Goal: Task Accomplishment & Management: Complete application form

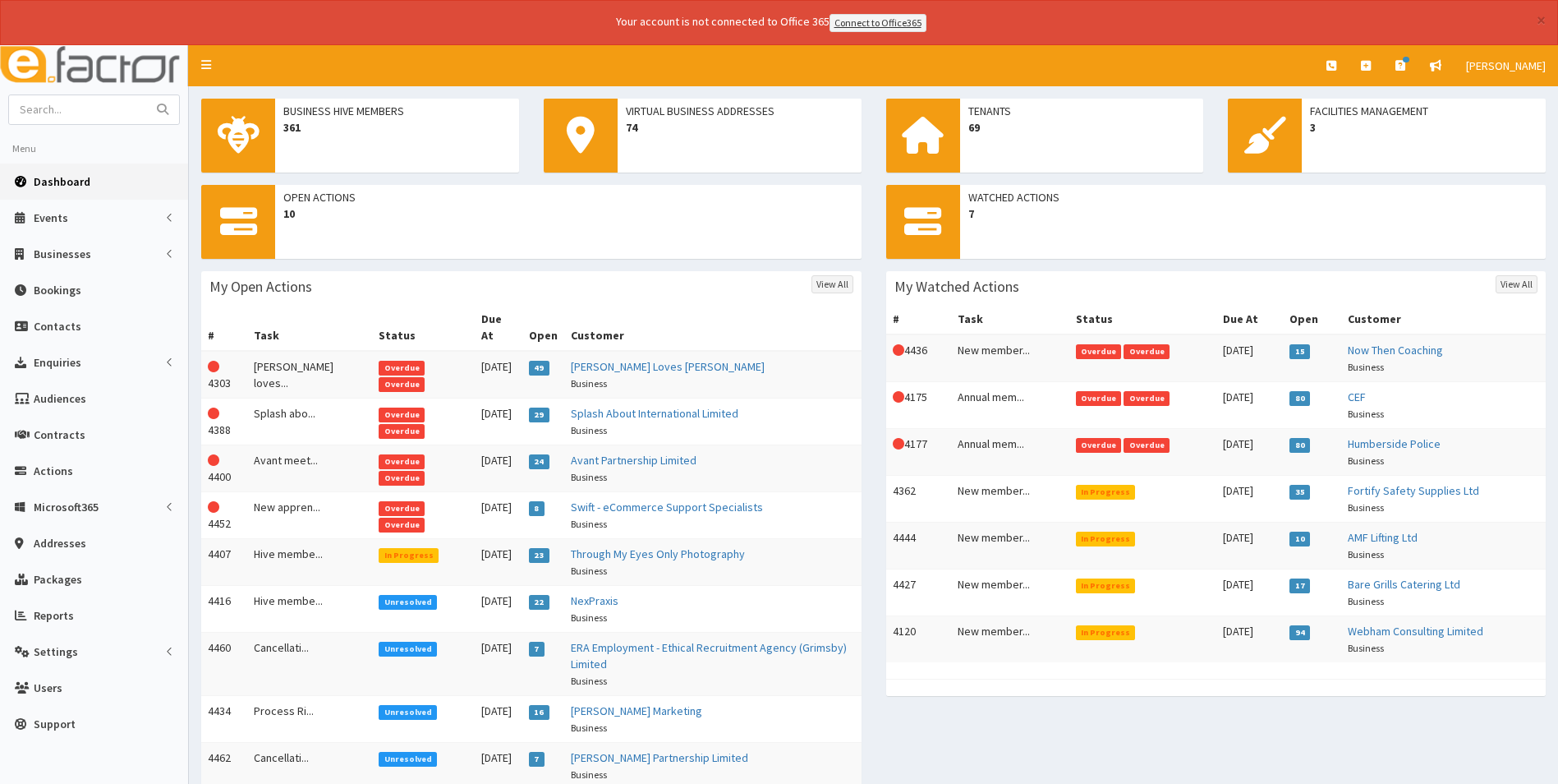
click at [67, 188] on span "Dashboard" at bounding box center [61, 182] width 57 height 15
click at [270, 397] on td "Splash abo..." at bounding box center [309, 420] width 125 height 46
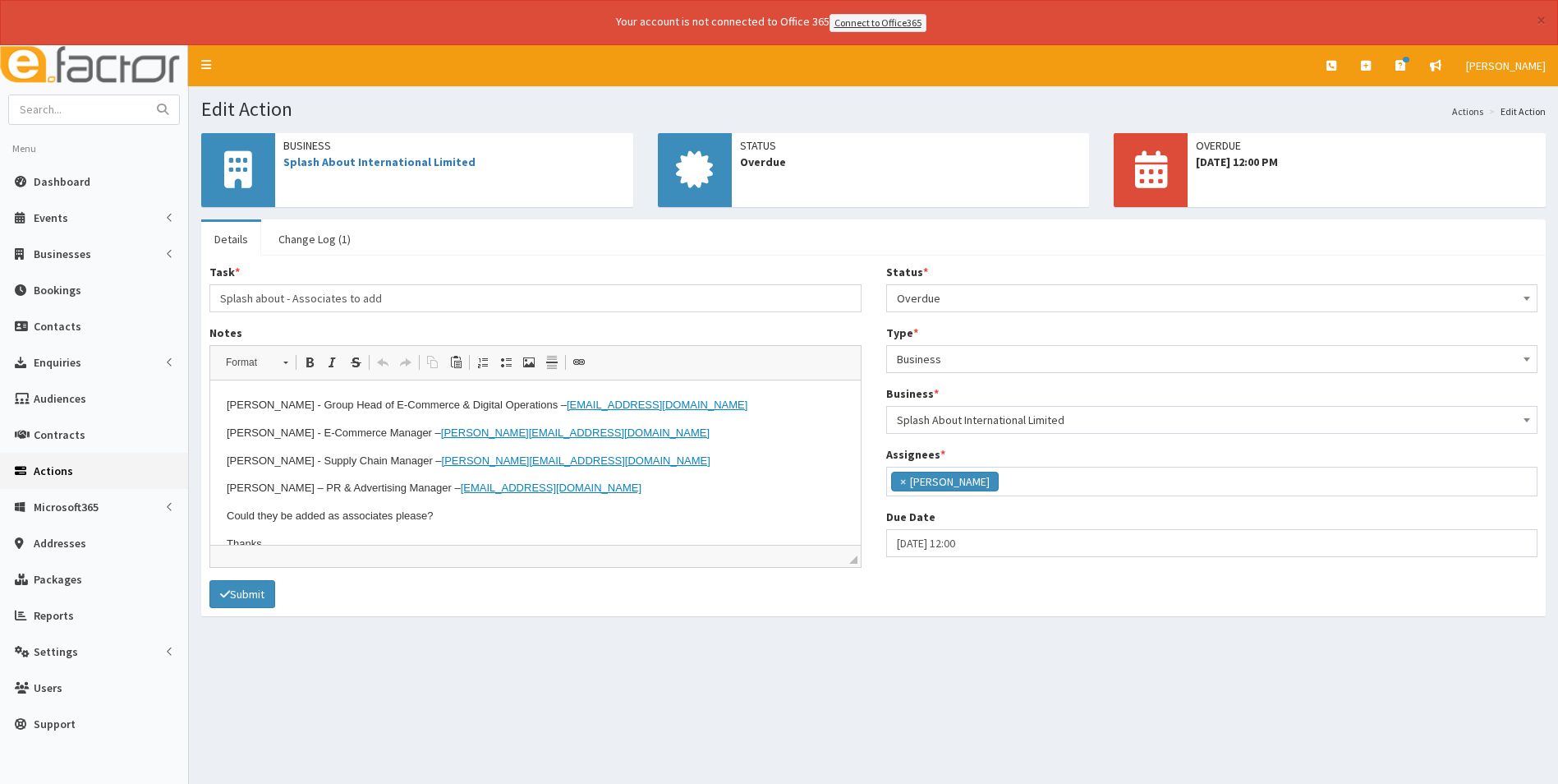
scroll to position [120, 0]
drag, startPoint x: 661, startPoint y: 399, endPoint x: 541, endPoint y: 407, distance: 120.3
click at [541, 407] on p "Abby Barley - Group Head of E-Commerce & Digital Operations – abby@splashabout.…" at bounding box center [535, 405] width 618 height 18
click at [607, 445] on span "Copy" at bounding box center [609, 443] width 53 height 24
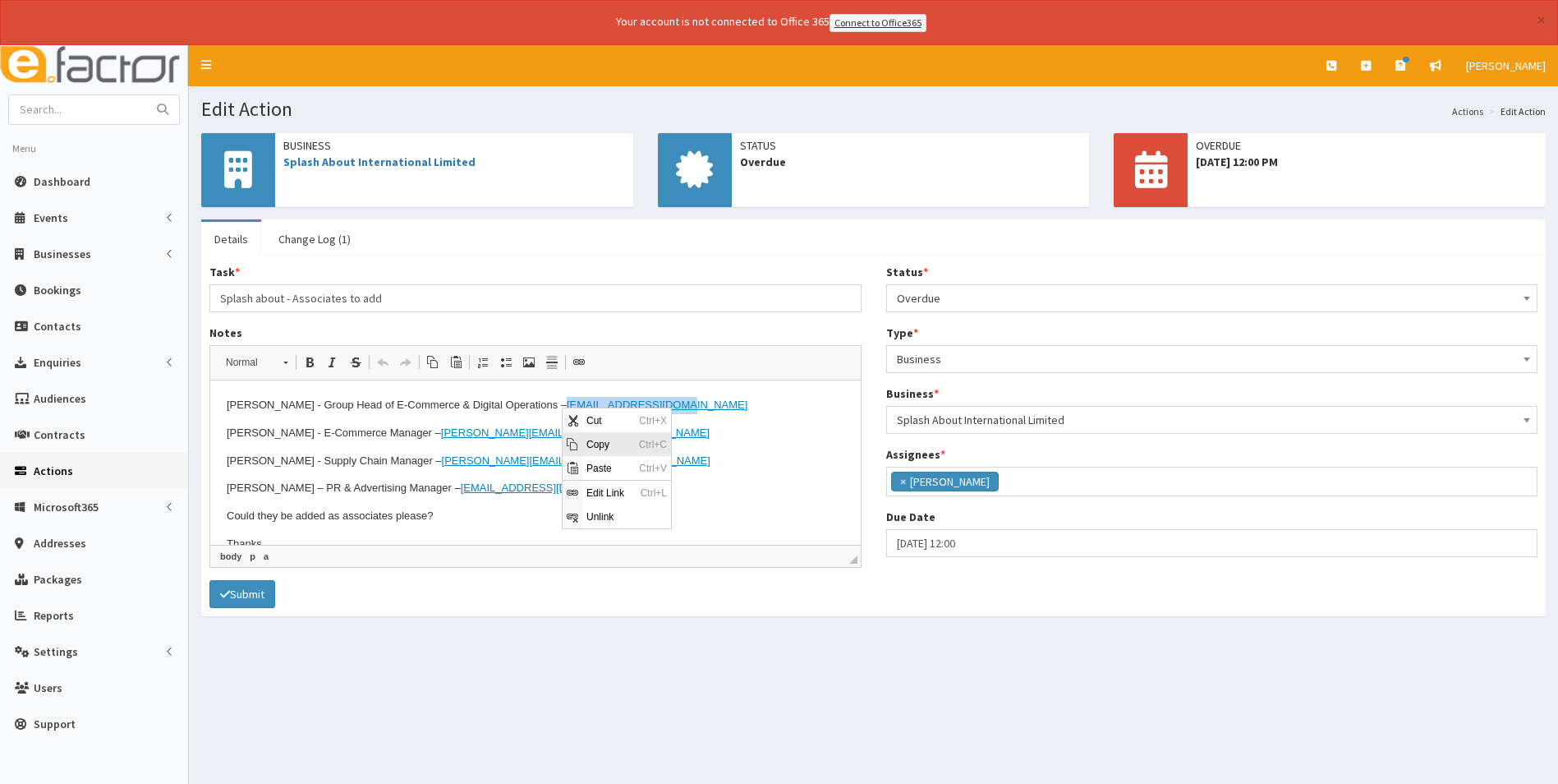
copy link "abby@splashabout.com"
drag, startPoint x: 536, startPoint y: 433, endPoint x: 411, endPoint y: 426, distance: 125.2
click at [411, 426] on p "Laura Allen - E-Commerce Manager – Laura@splashabout.com" at bounding box center [535, 432] width 618 height 18
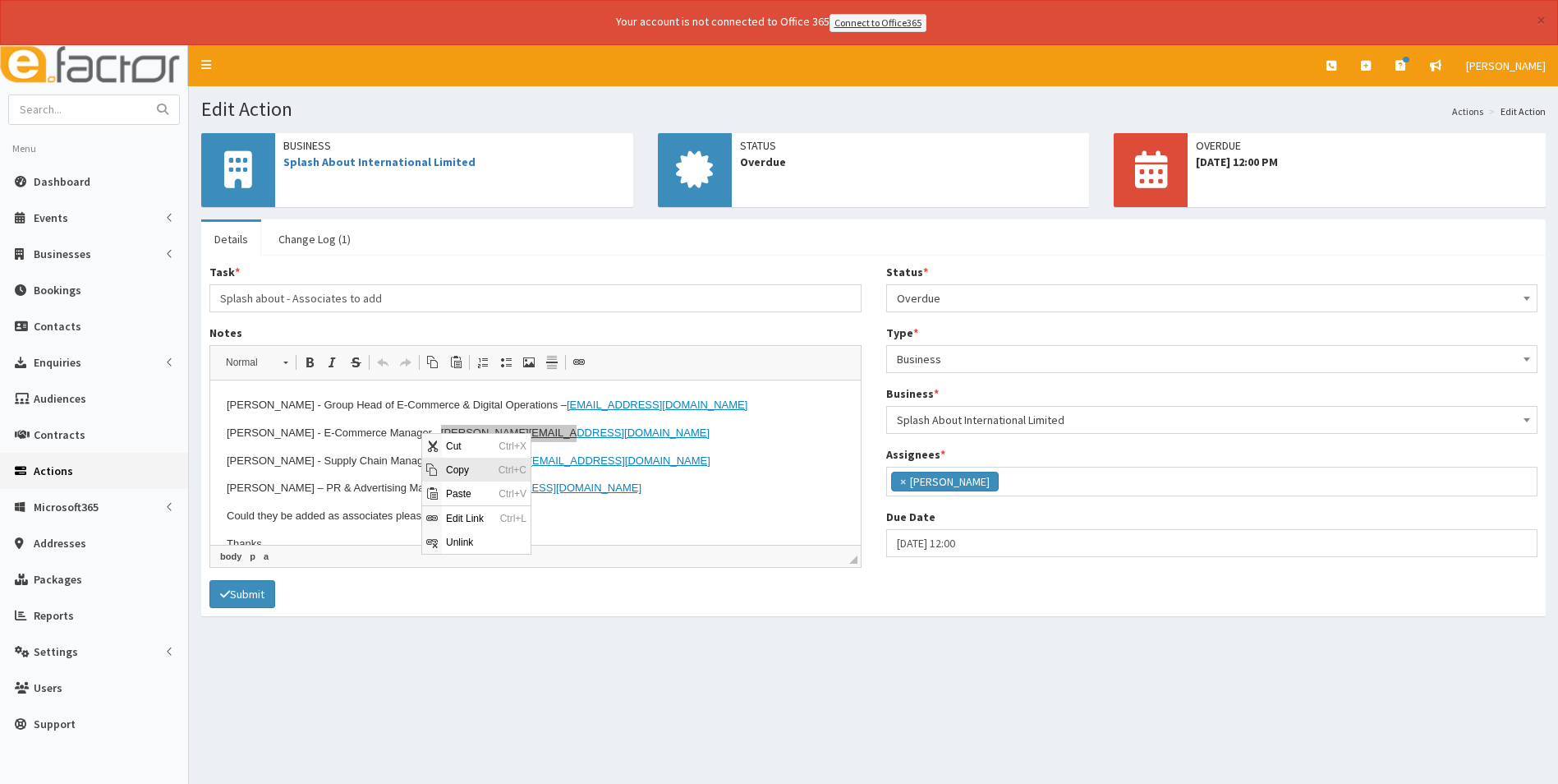
click at [455, 475] on span "Copy" at bounding box center [468, 469] width 53 height 24
copy link "Laura@splashabout.com"
drag, startPoint x: 590, startPoint y: 485, endPoint x: 462, endPoint y: 486, distance: 128.0
click at [462, 486] on p "Victoria McQuade – PR & Advertising Manager – Victoria@splashabout.com" at bounding box center [535, 487] width 618 height 18
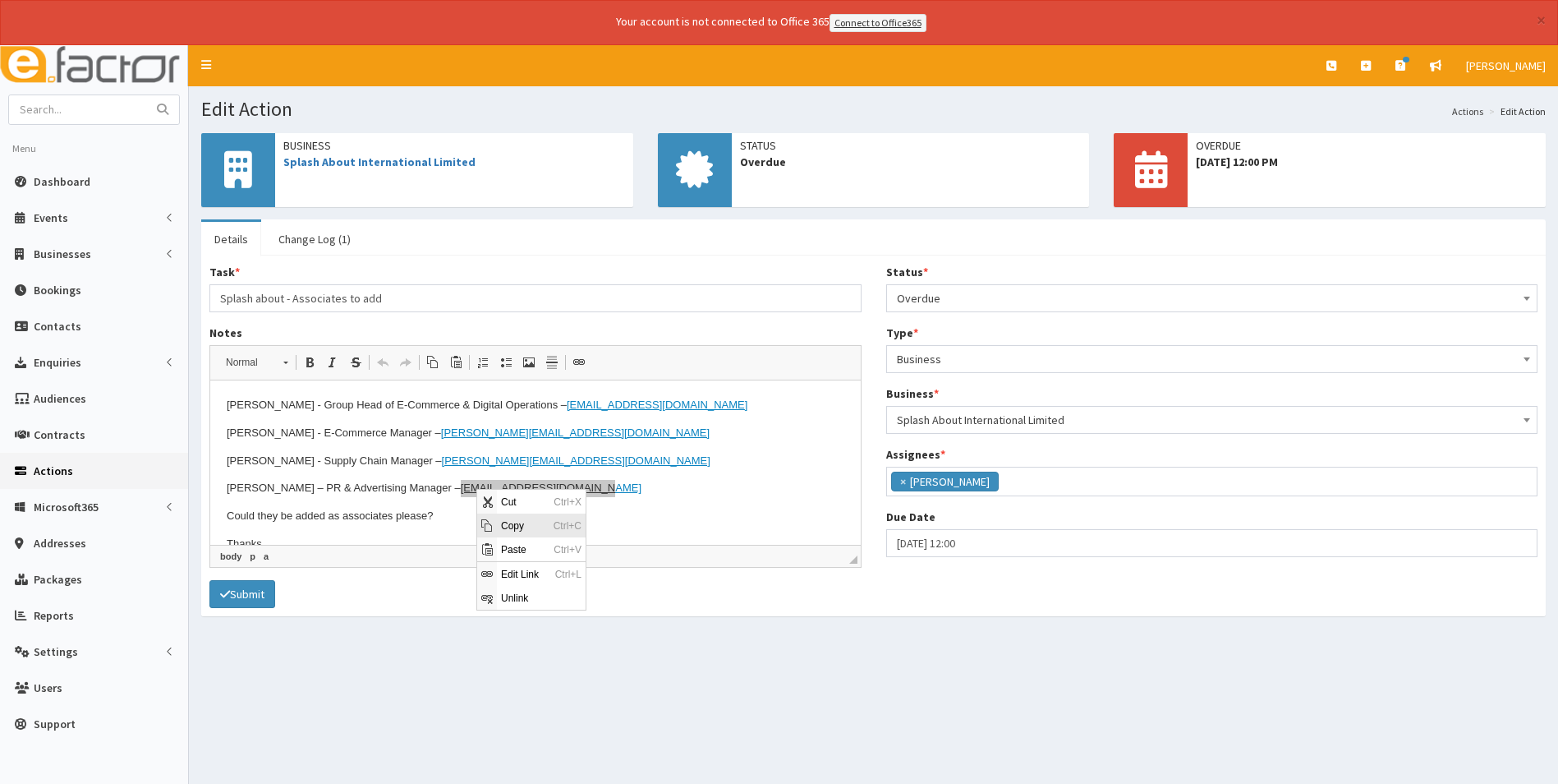
drag, startPoint x: 526, startPoint y: 522, endPoint x: 781, endPoint y: 638, distance: 280.1
click at [526, 522] on span "Copy" at bounding box center [523, 524] width 53 height 24
copy link "Victoria@splashabout.com"
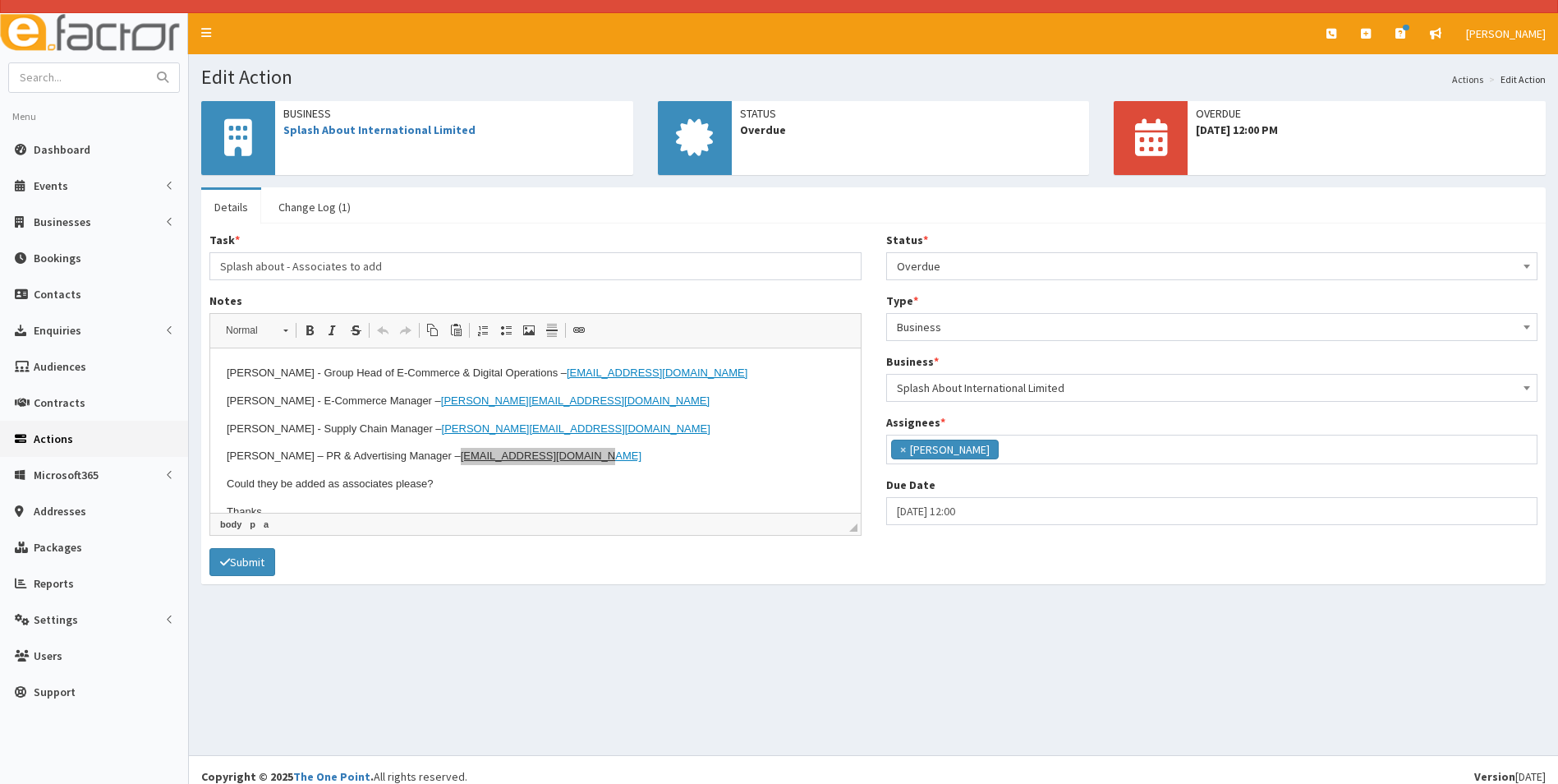
scroll to position [46, 0]
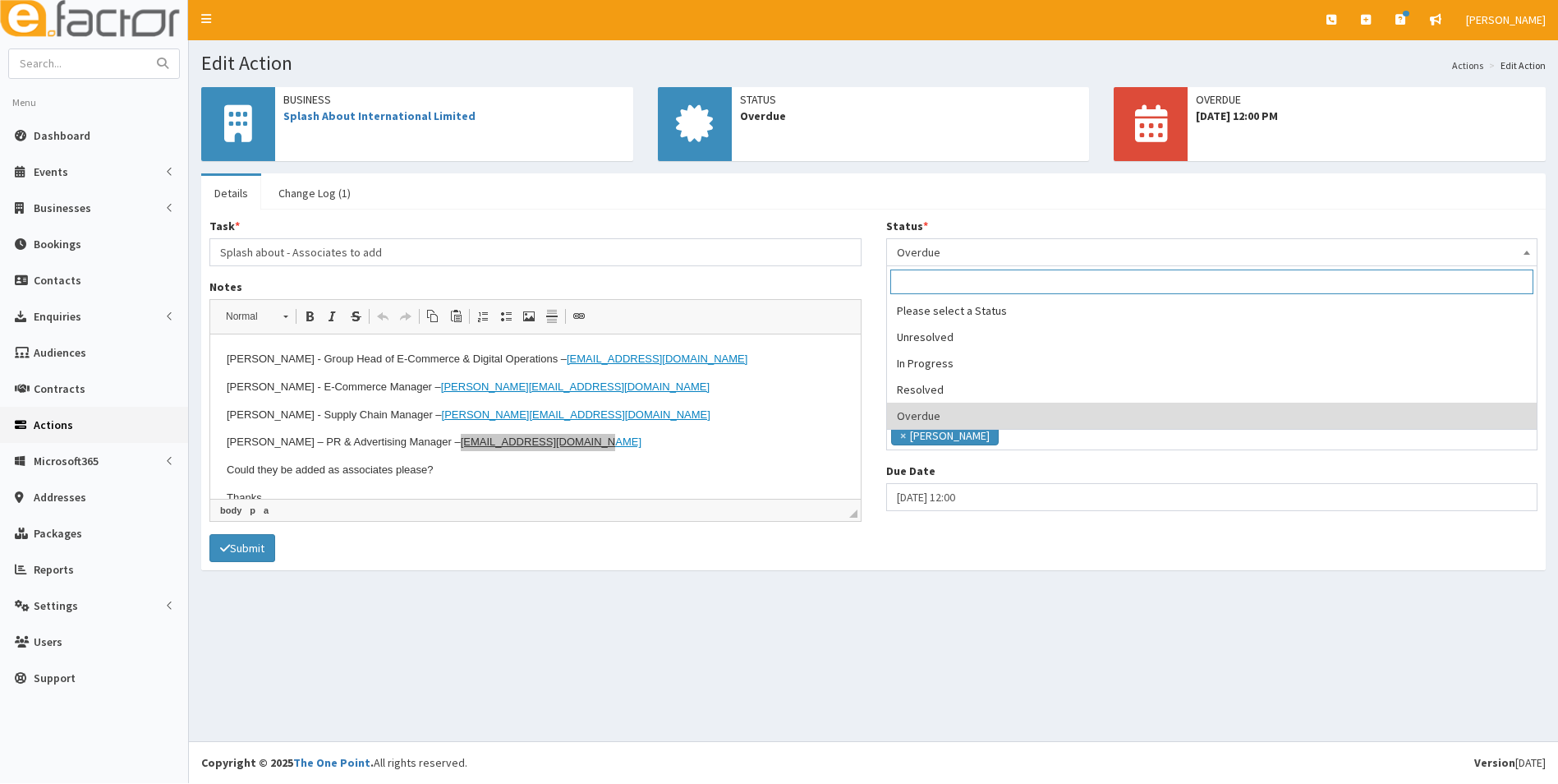
click at [968, 253] on span "Overdue" at bounding box center [1213, 251] width 631 height 23
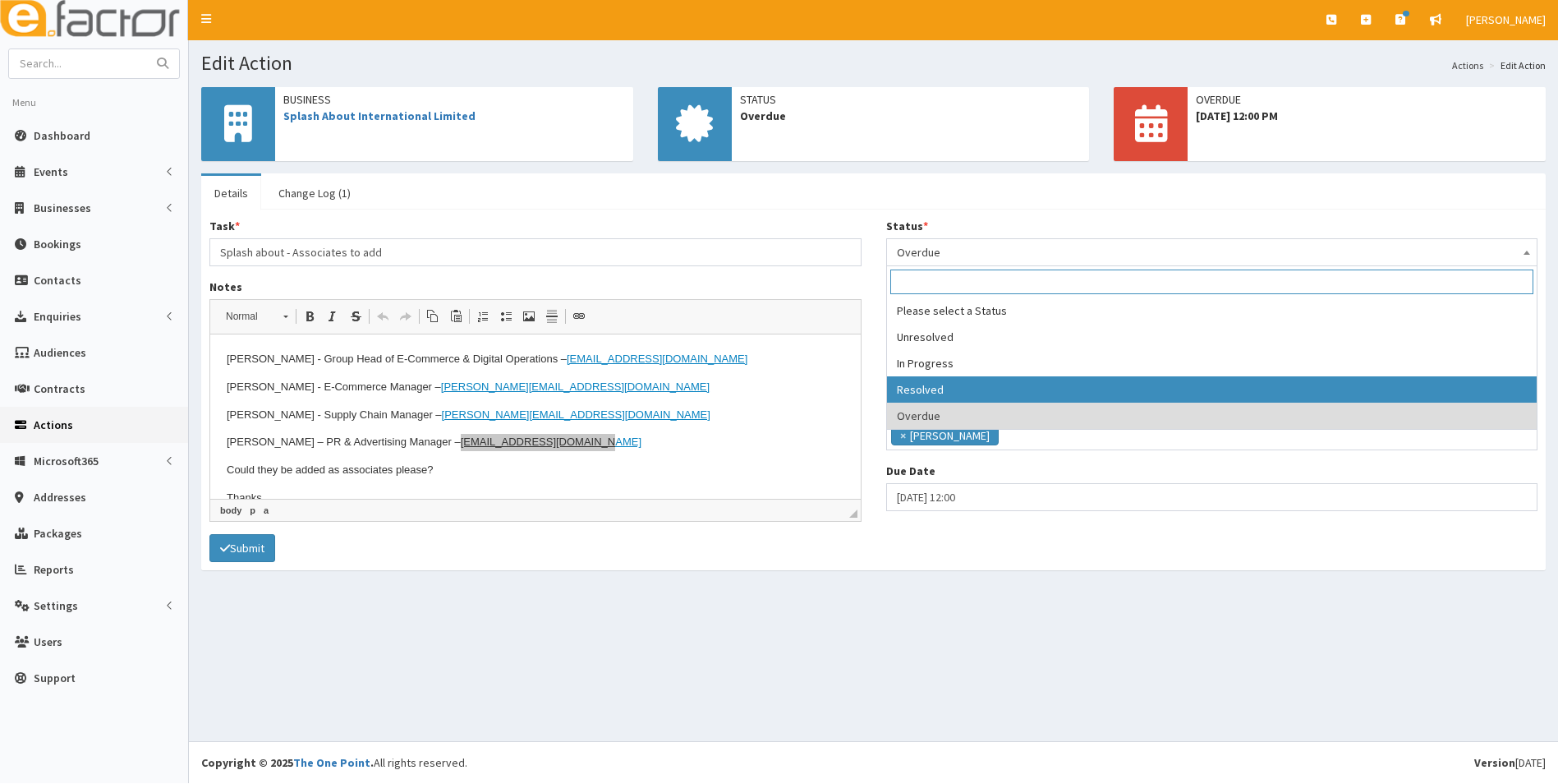
select select "3"
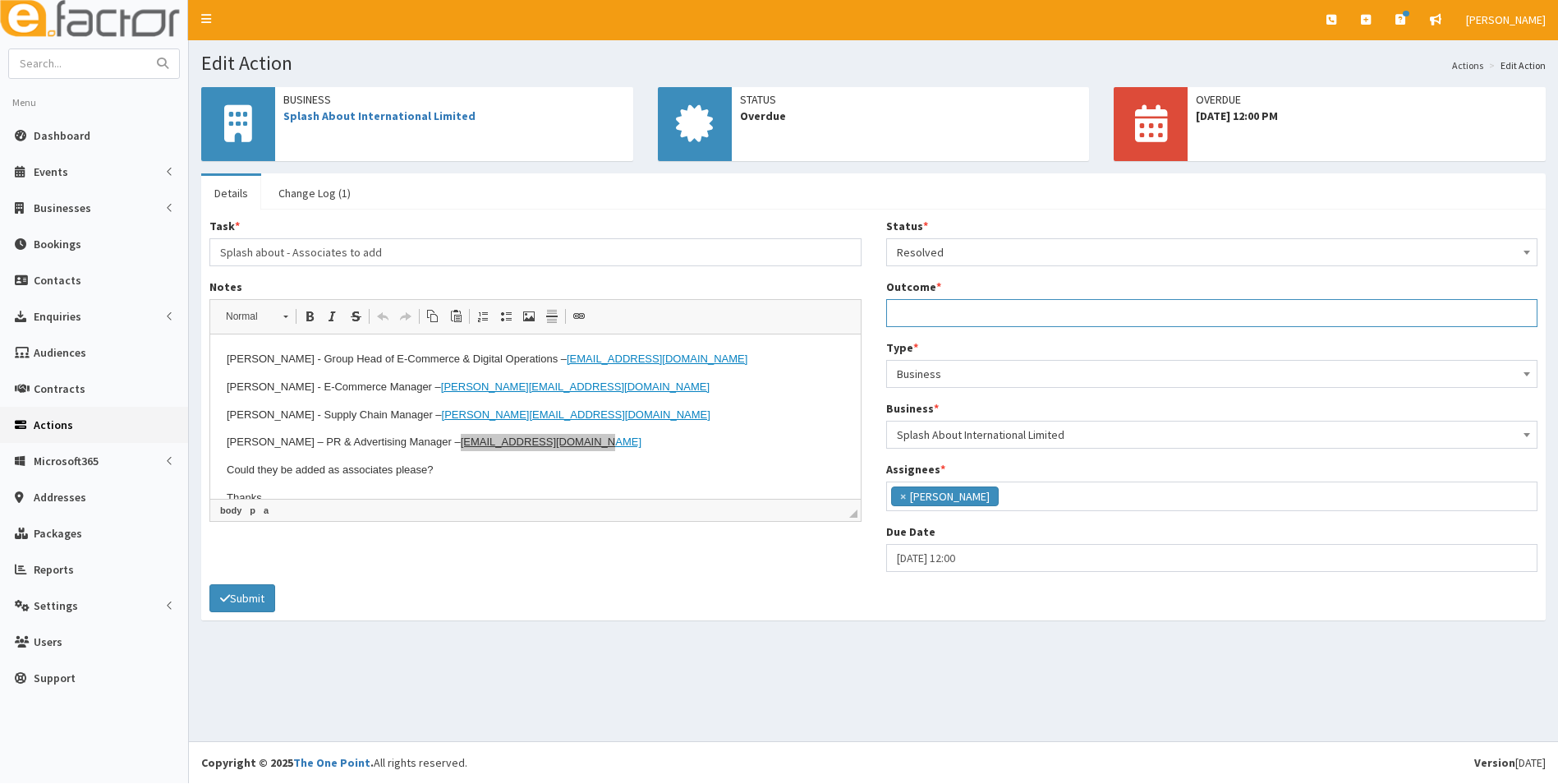
click at [943, 319] on input "Outcome *" at bounding box center [1212, 313] width 652 height 28
type input "Added to Hive Connect, Mailchimp, and retention sheet. Cannot add to CRM yet as…"
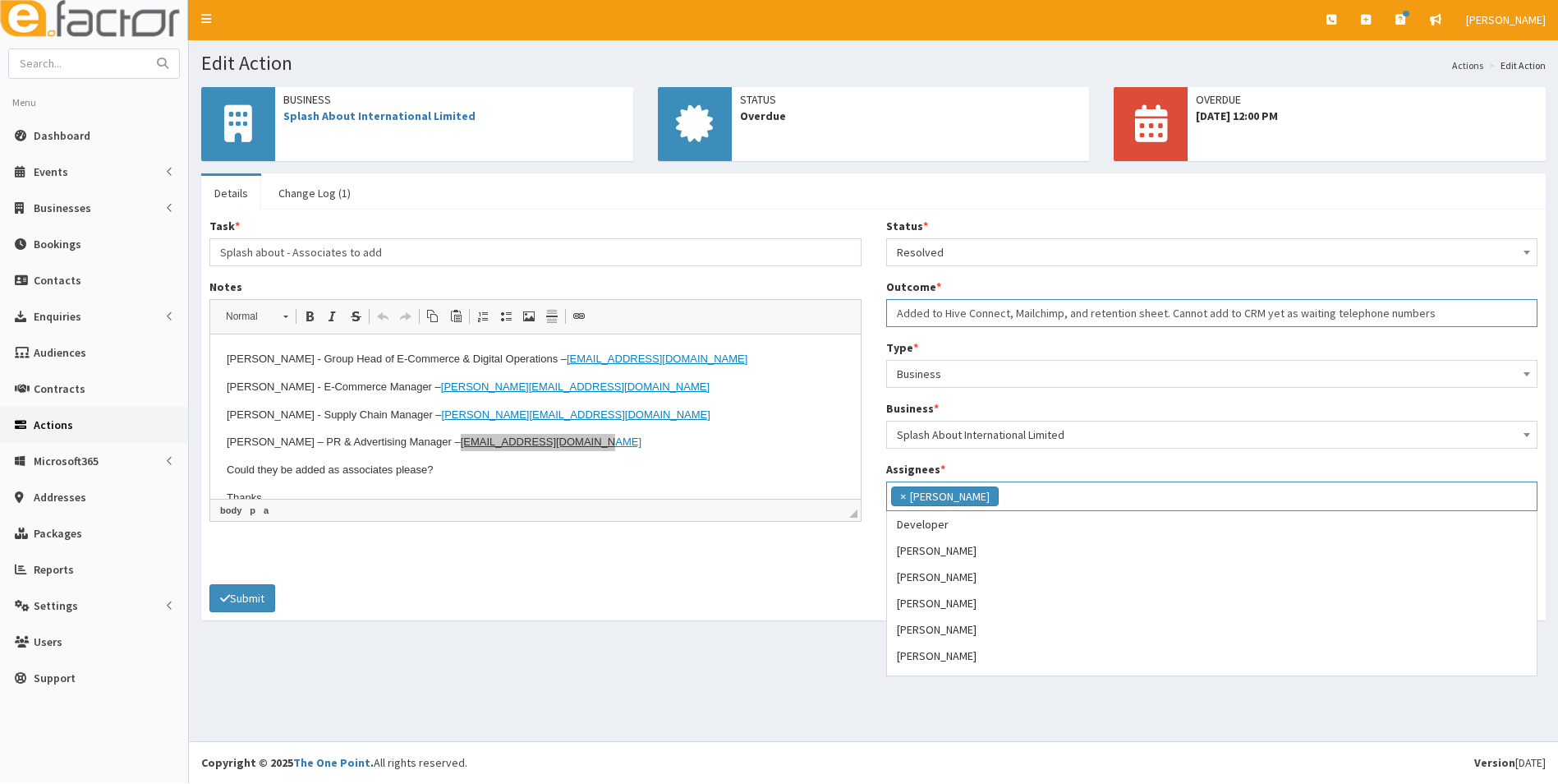
scroll to position [237, 0]
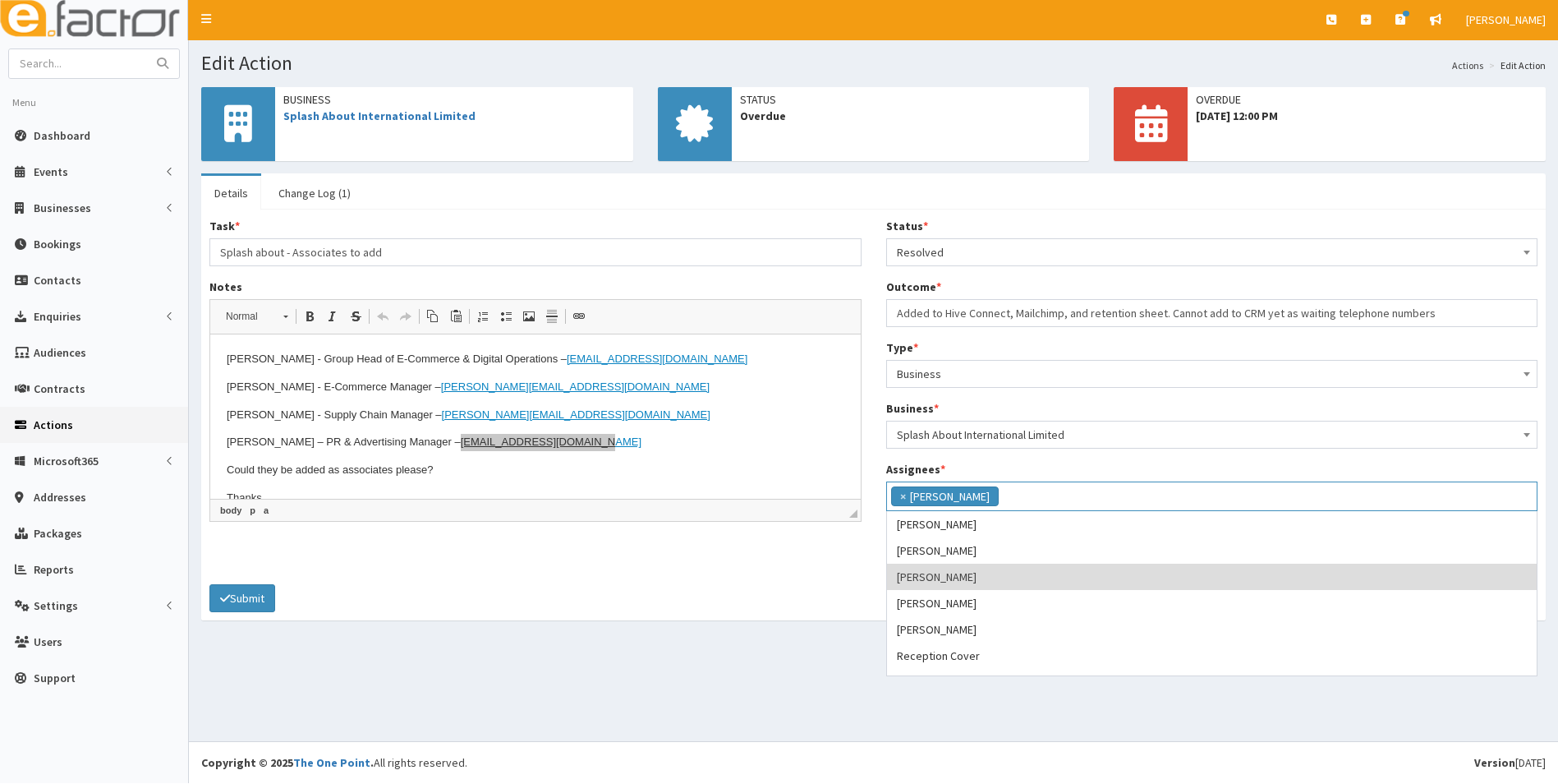
click at [810, 597] on form "Task * Splash about - Associates to add Notes Rich Text Editor, notes Editor to…" at bounding box center [874, 415] width 1329 height 394
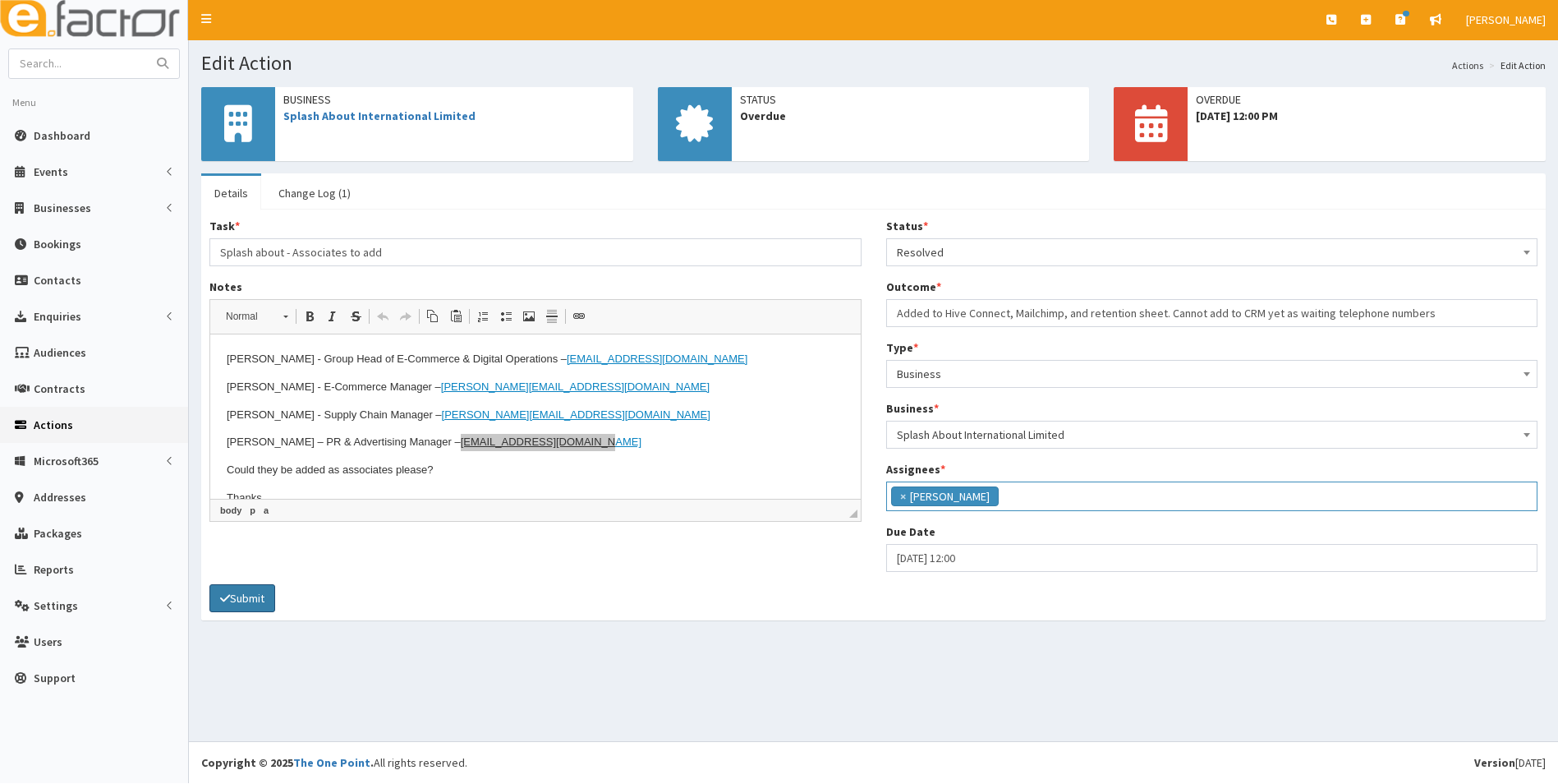
click at [255, 598] on button "Submit" at bounding box center [242, 598] width 66 height 28
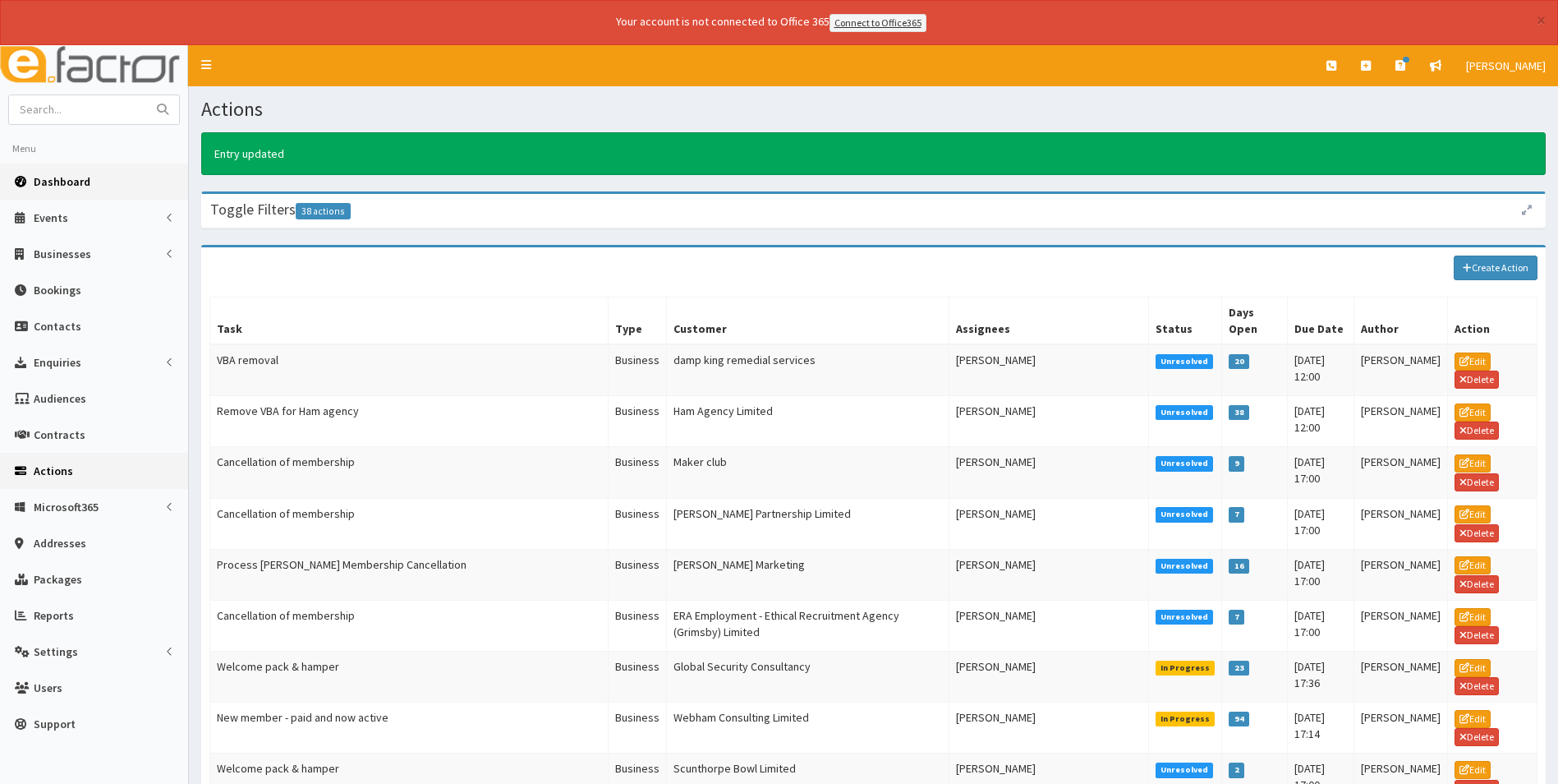
click at [60, 185] on span "Dashboard" at bounding box center [61, 182] width 57 height 15
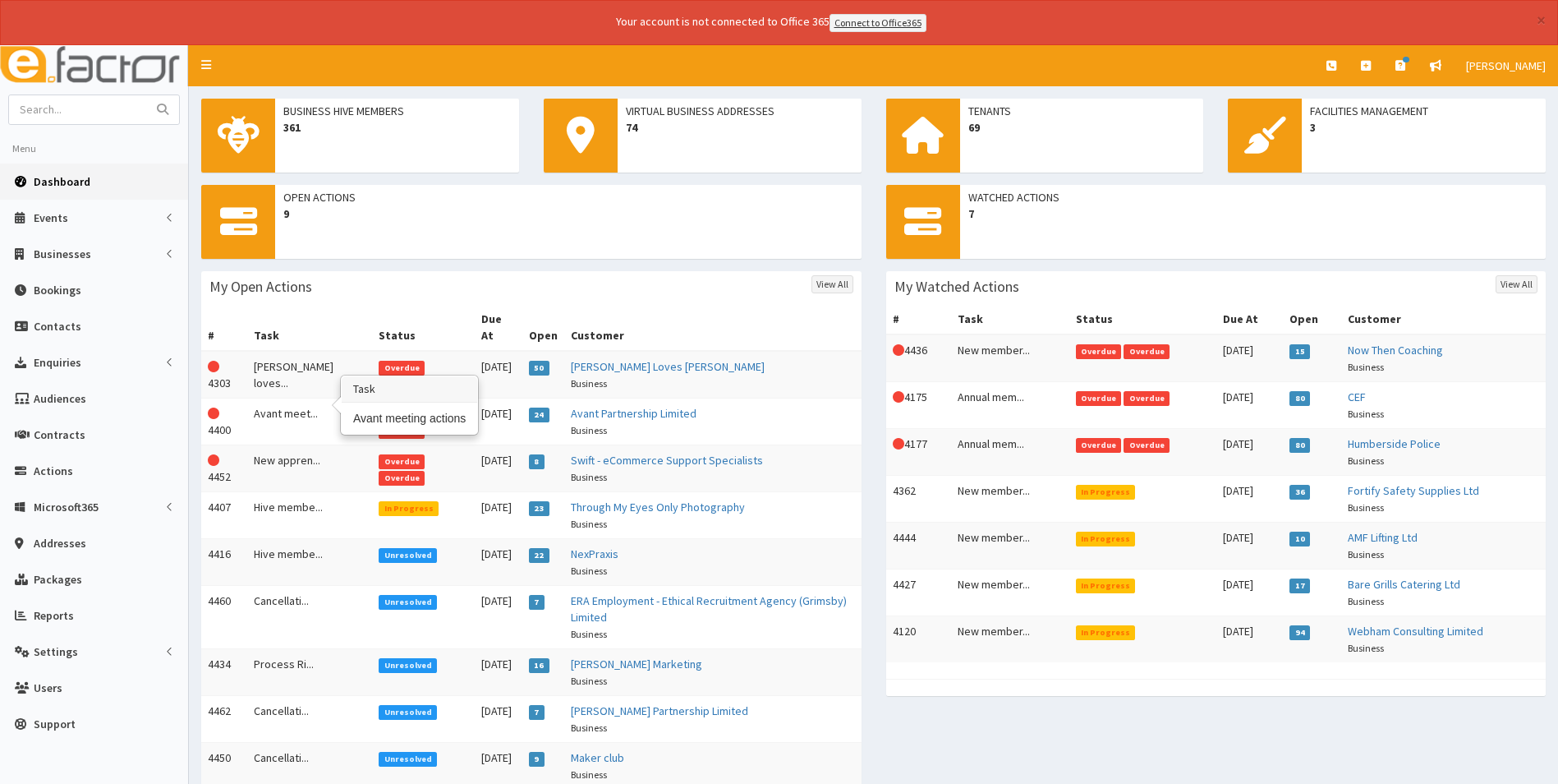
click at [290, 400] on td "Avant meet..." at bounding box center [309, 420] width 125 height 46
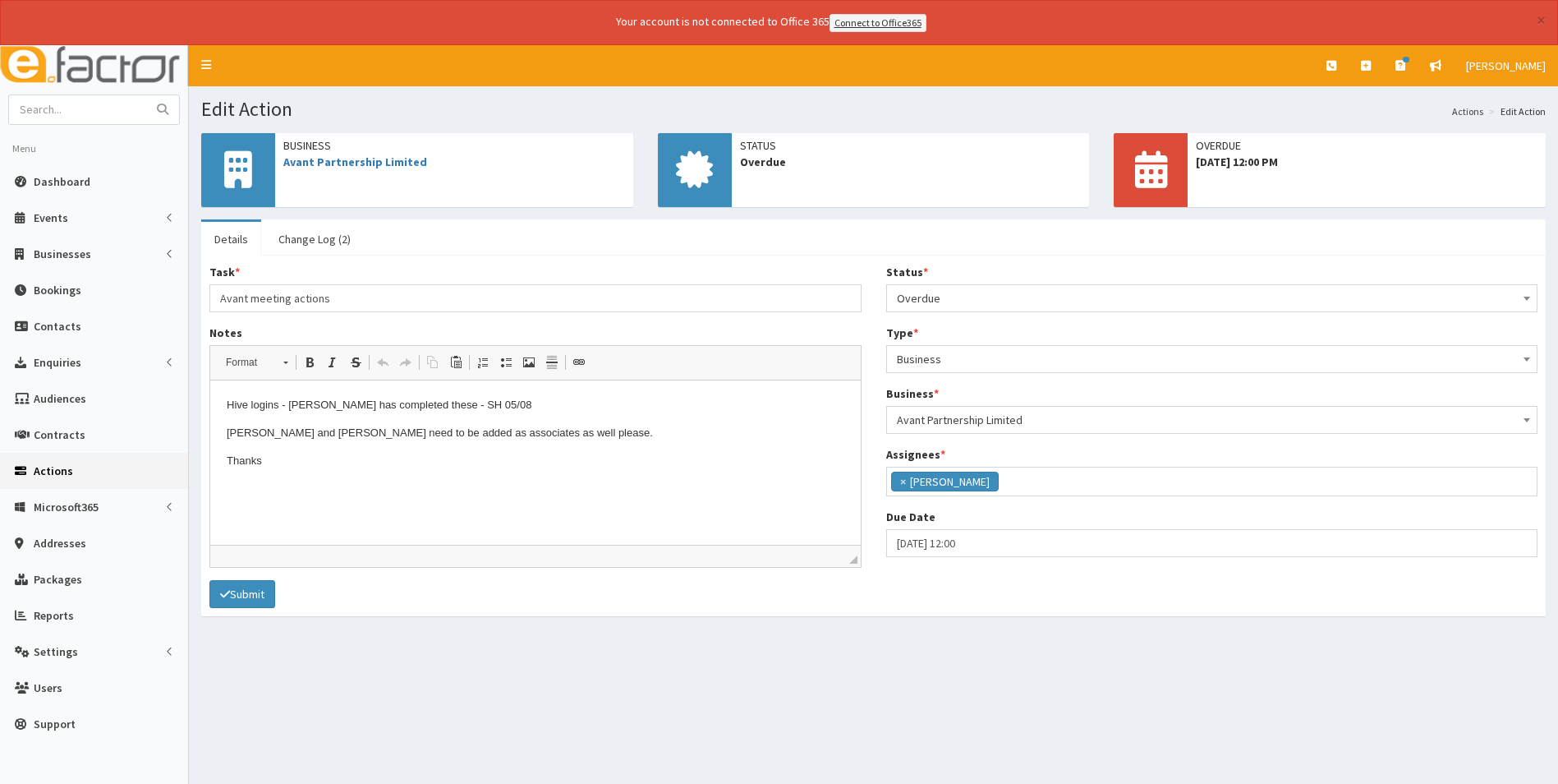
scroll to position [120, 0]
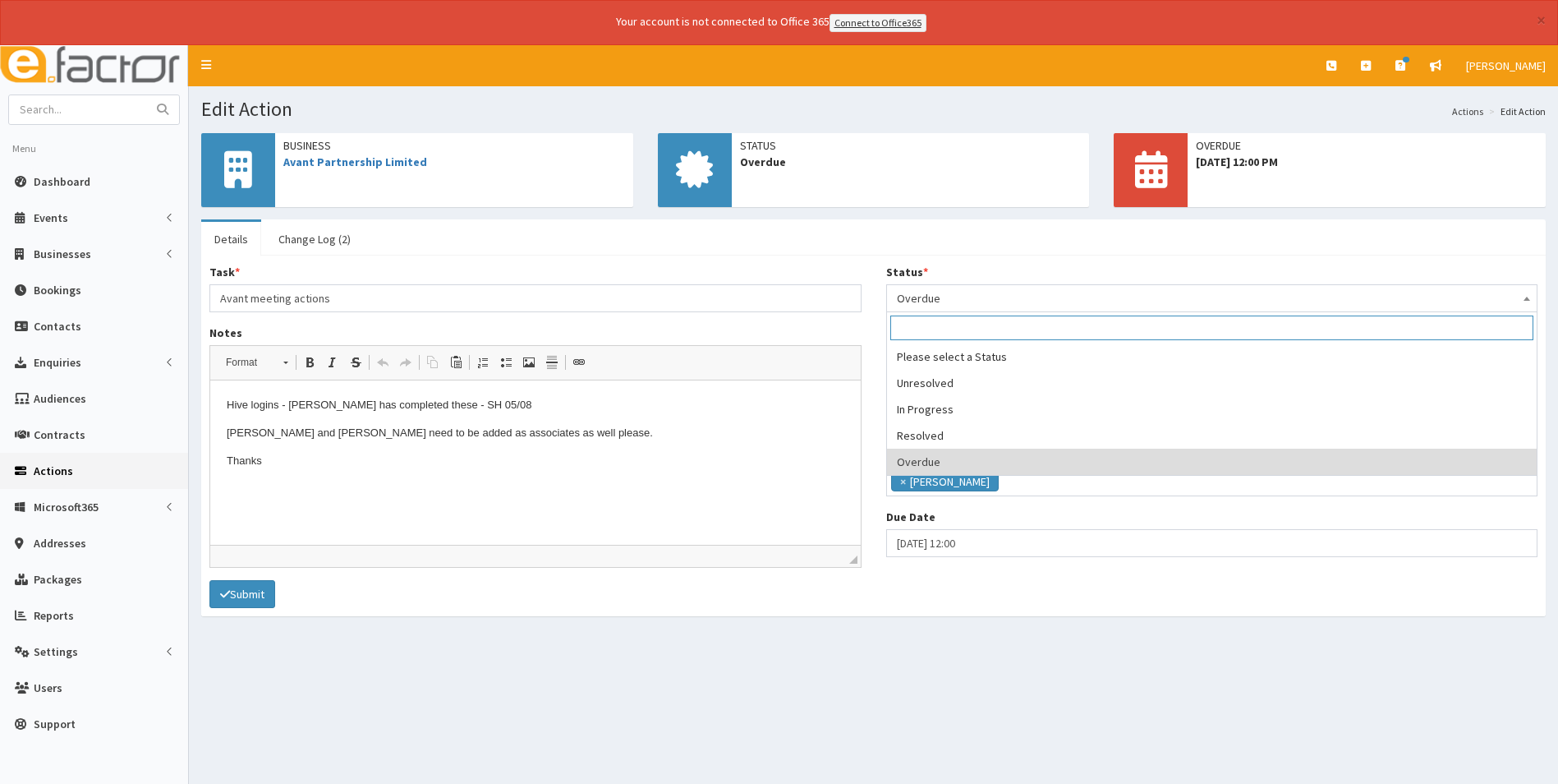
click at [969, 303] on span "Overdue" at bounding box center [1213, 298] width 631 height 23
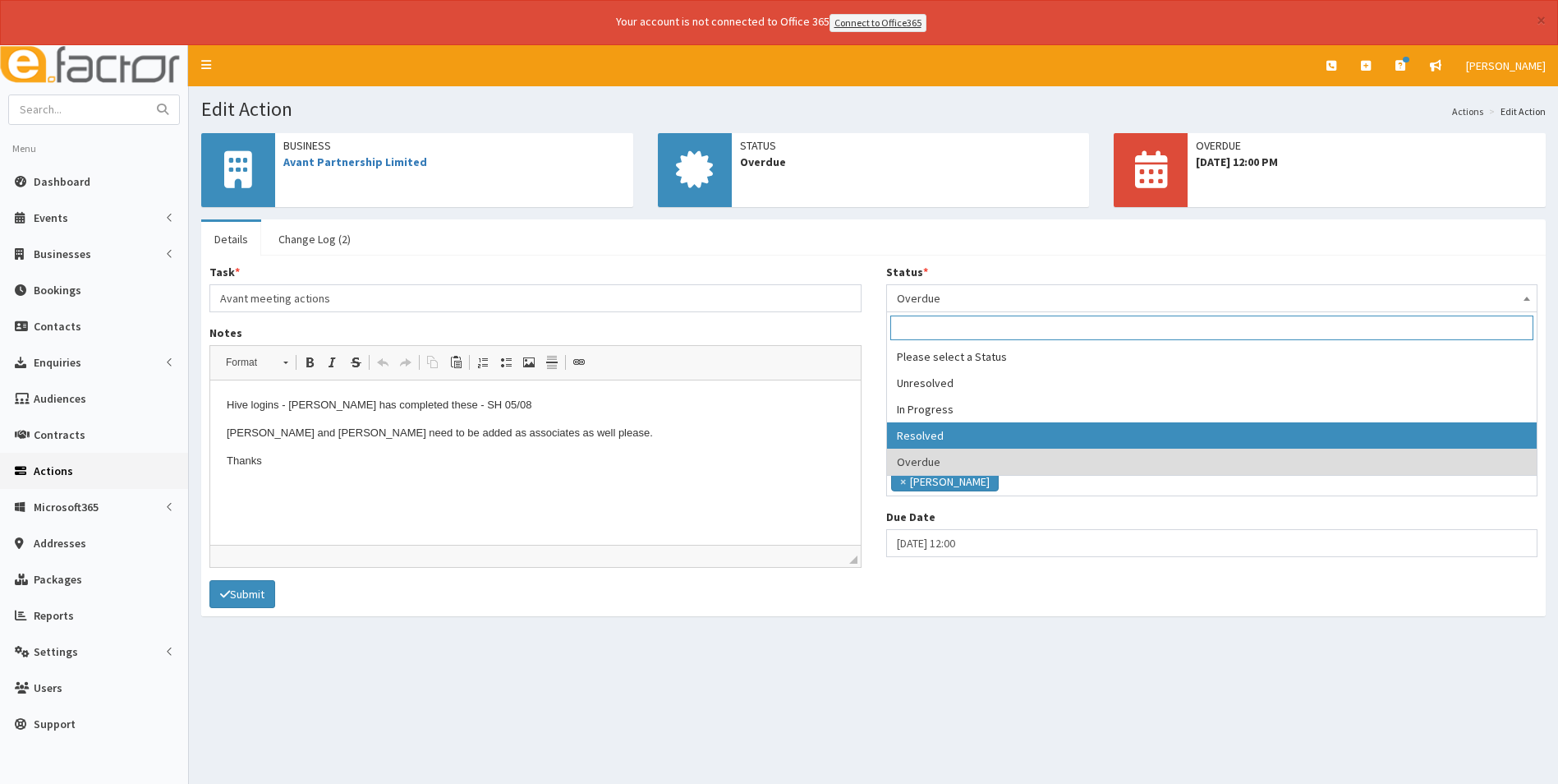
select select "3"
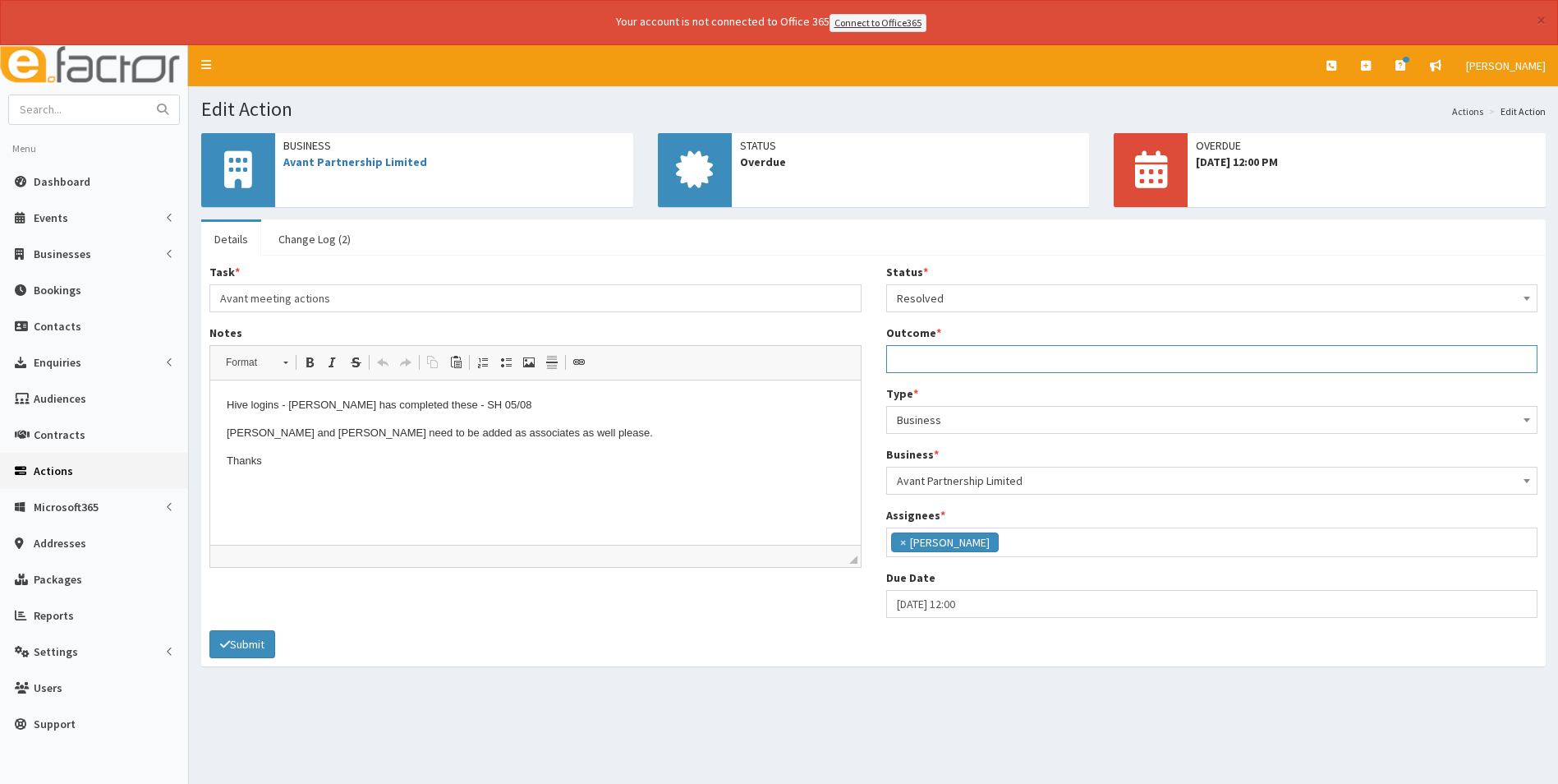
click at [964, 362] on input "Outcome *" at bounding box center [1212, 359] width 652 height 28
drag, startPoint x: 1229, startPoint y: 358, endPoint x: 870, endPoint y: 362, distance: 359.0
click at [870, 362] on div "Task * Avant meeting actions Notes <p>Hive logins - Jess has completed these - …" at bounding box center [873, 446] width 1353 height 366
drag, startPoint x: 1062, startPoint y: 357, endPoint x: 1042, endPoint y: 358, distance: 20.0
click at [1042, 358] on input "Added to Hive Connect, Mailchimp, and retention sheet. Cannot add to CRM yet as…" at bounding box center [1212, 359] width 652 height 28
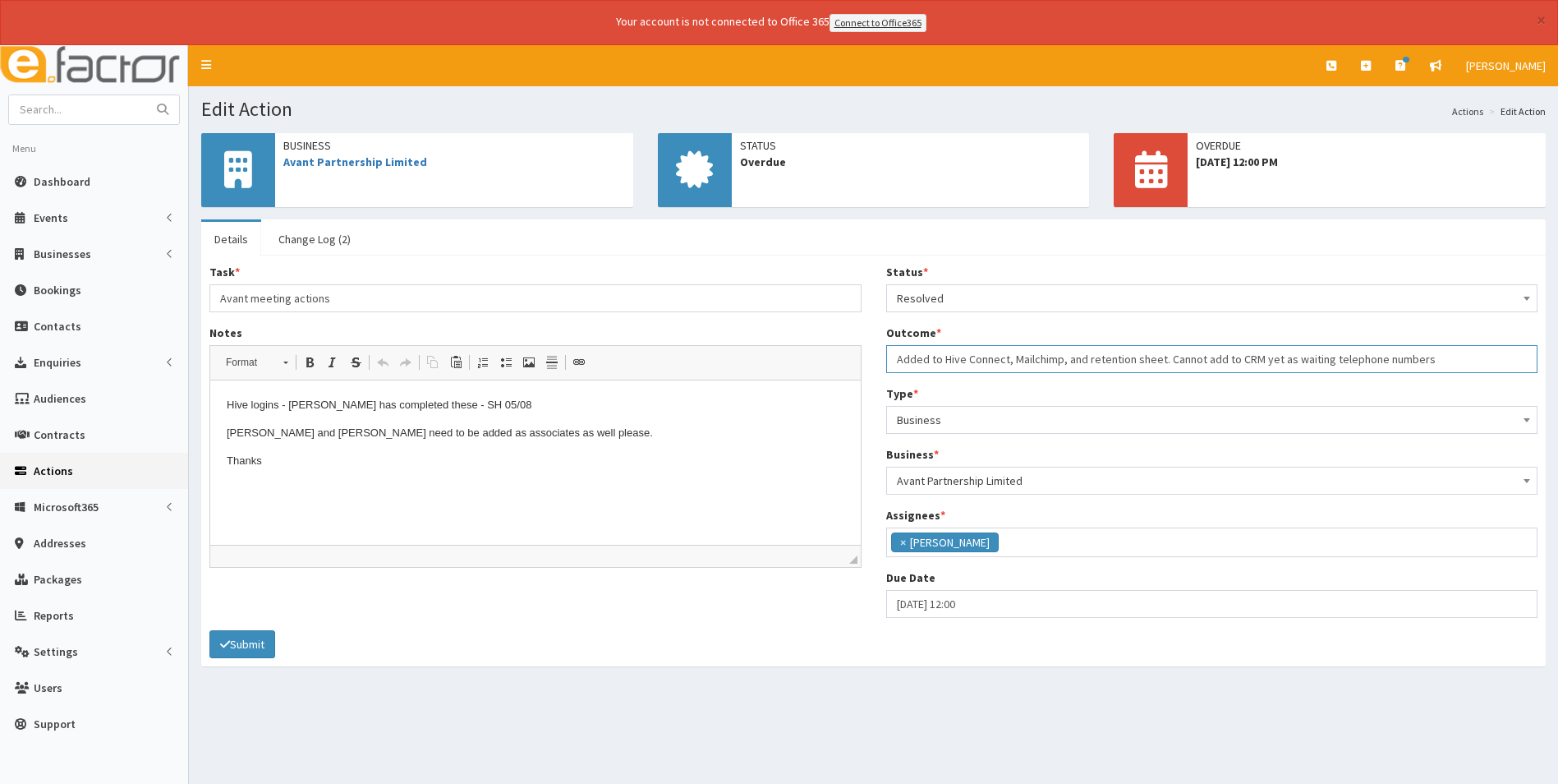
drag, startPoint x: 1063, startPoint y: 359, endPoint x: 1020, endPoint y: 362, distance: 43.1
click at [1020, 362] on input "Added to Hive Connect, Mailchimp, and retention sheet. Cannot add to CRM yet as…" at bounding box center [1212, 359] width 652 height 28
drag, startPoint x: 1008, startPoint y: 358, endPoint x: 943, endPoint y: 355, distance: 65.1
click at [943, 355] on input "Added to Hive Connect, Mailchimp, and retention sheet. Cannot add to CRM yet as…" at bounding box center [1212, 359] width 652 height 28
click at [998, 362] on input "Added to Mailchimp, and retention sheet. Cannot add to CRM yet as waiting telep…" at bounding box center [1212, 359] width 652 height 28
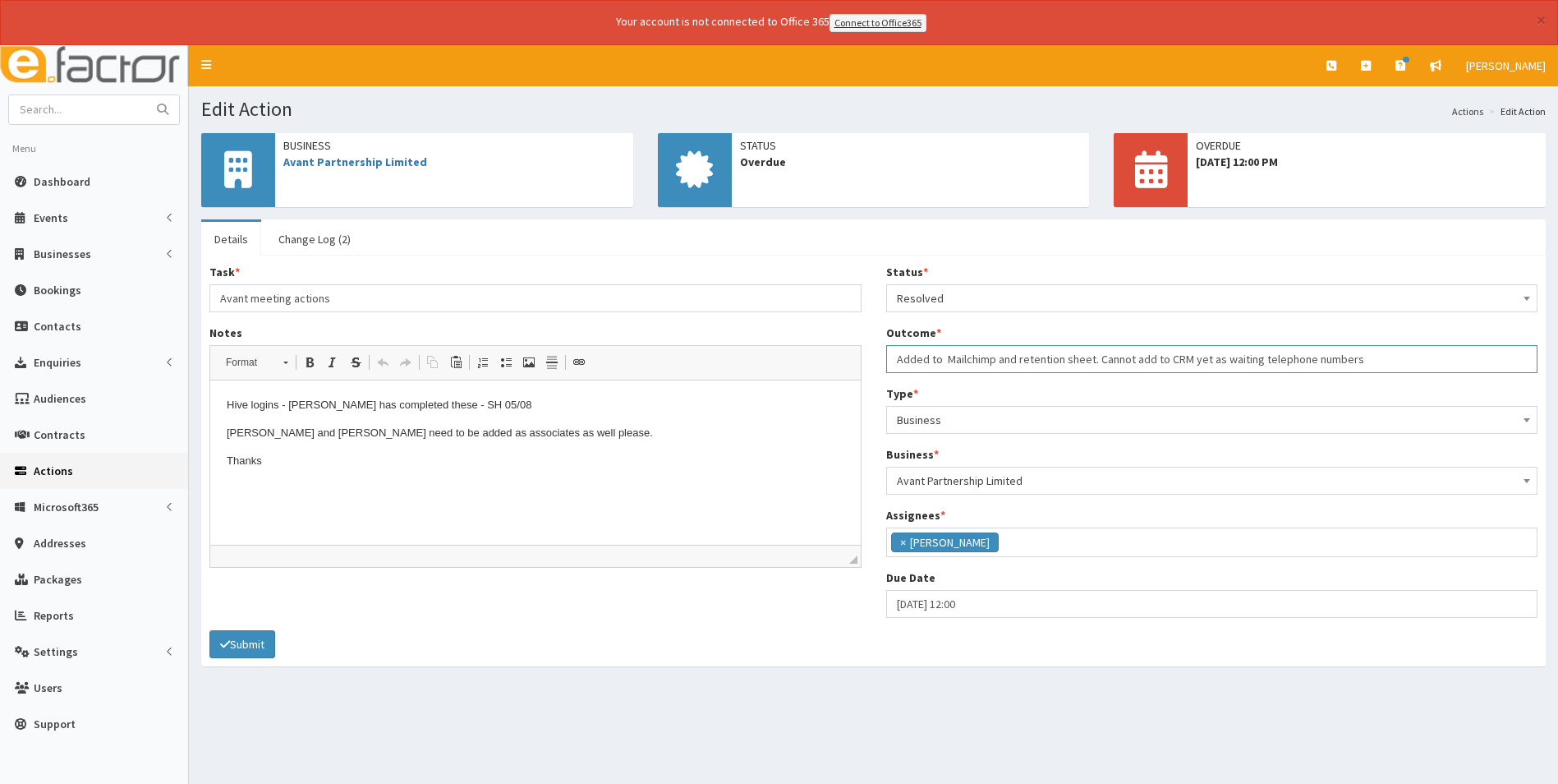
type input "Added to Mailchimp and retention sheet. Cannot add to CRM yet as waiting teleph…"
drag, startPoint x: 727, startPoint y: 617, endPoint x: 257, endPoint y: 670, distance: 473.0
click at [727, 617] on div "Task * Avant meeting actions Notes <p>Hive logins - Jess has completed these - …" at bounding box center [873, 446] width 1353 height 366
click at [243, 647] on button "Submit" at bounding box center [242, 644] width 66 height 28
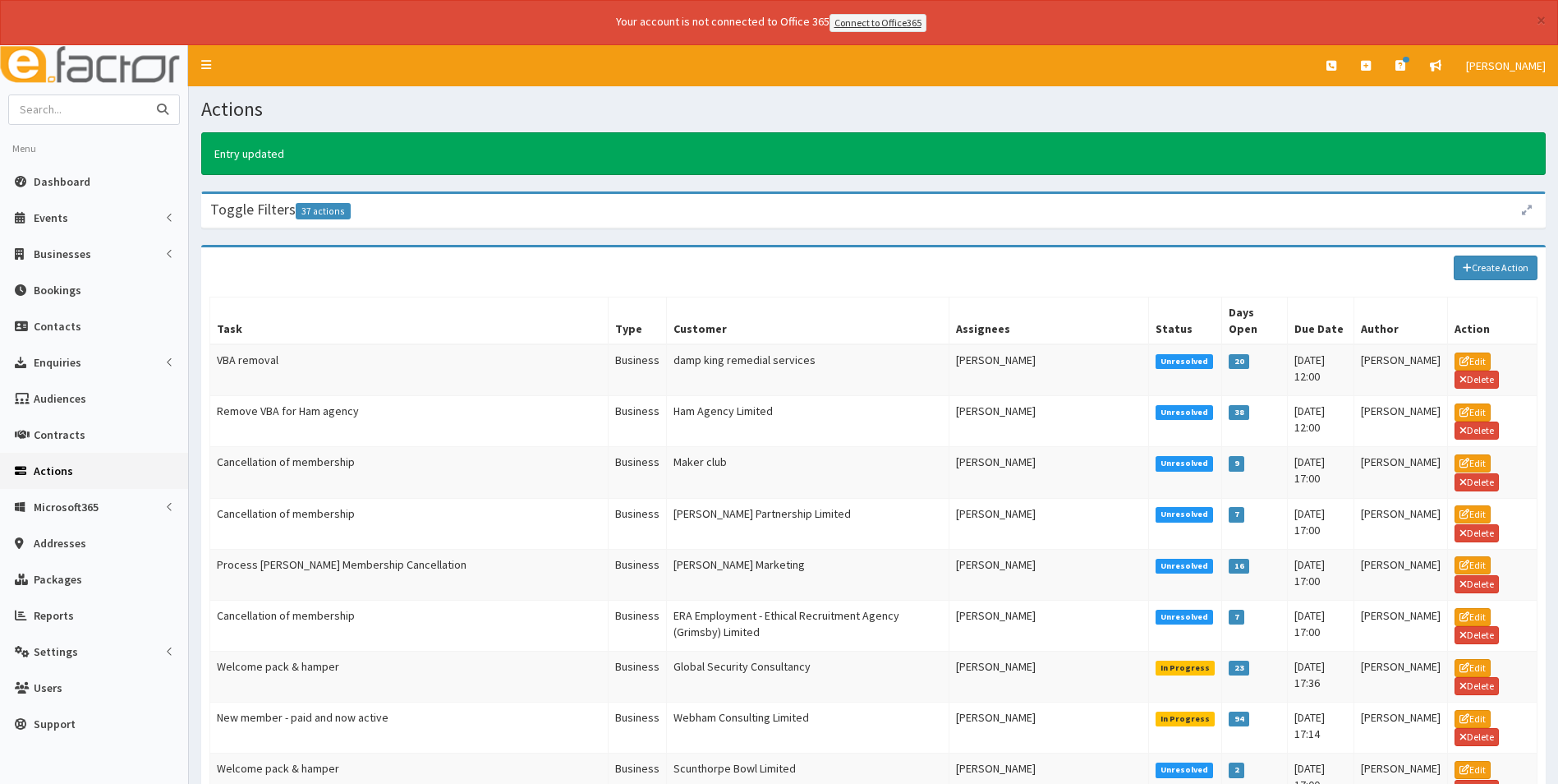
click at [101, 101] on input "text" at bounding box center [78, 109] width 138 height 29
type input "through"
click at [147, 96] on button "submit" at bounding box center [162, 109] width 32 height 29
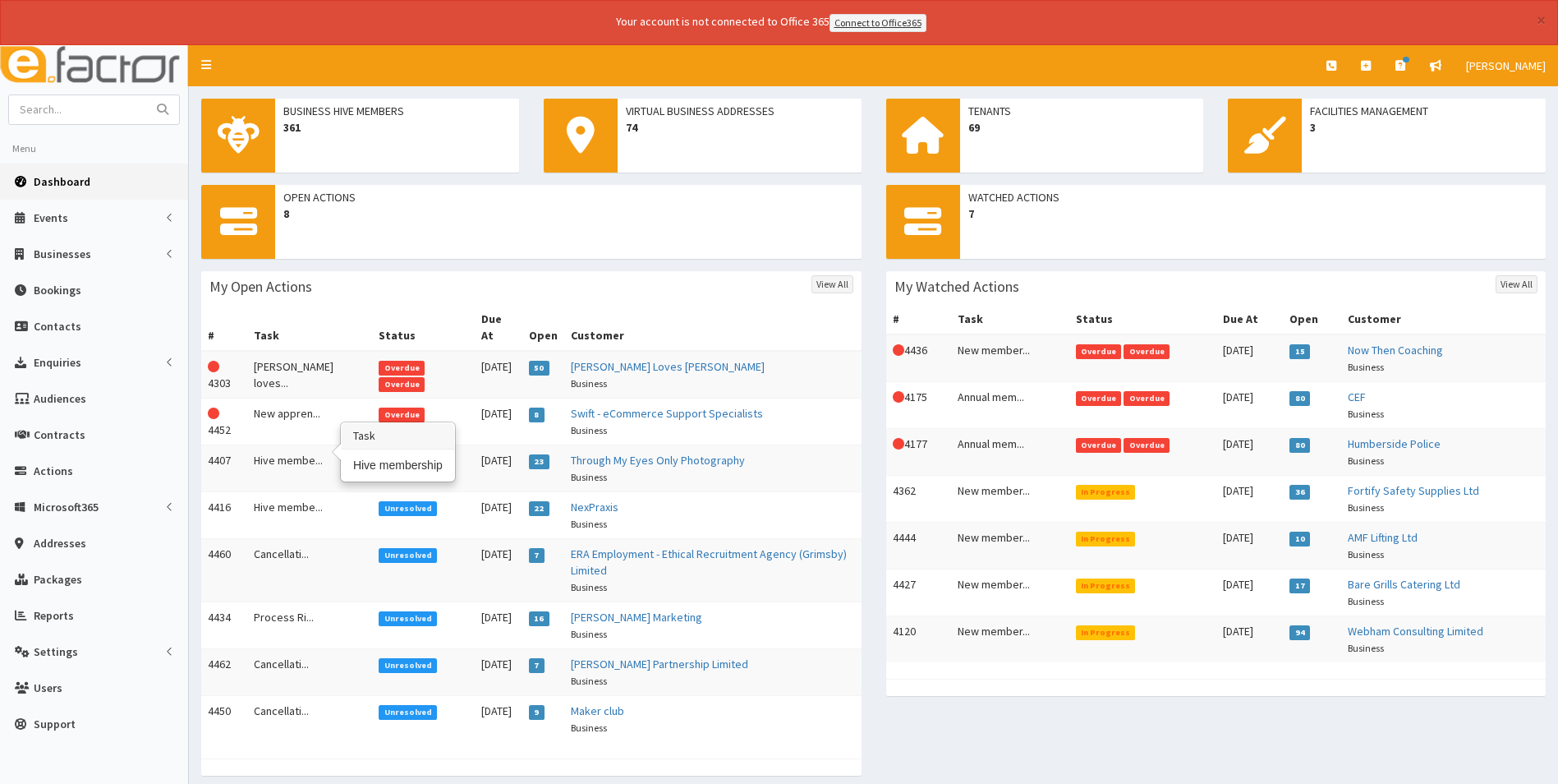
click at [282, 444] on td "Hive membe..." at bounding box center [309, 468] width 125 height 46
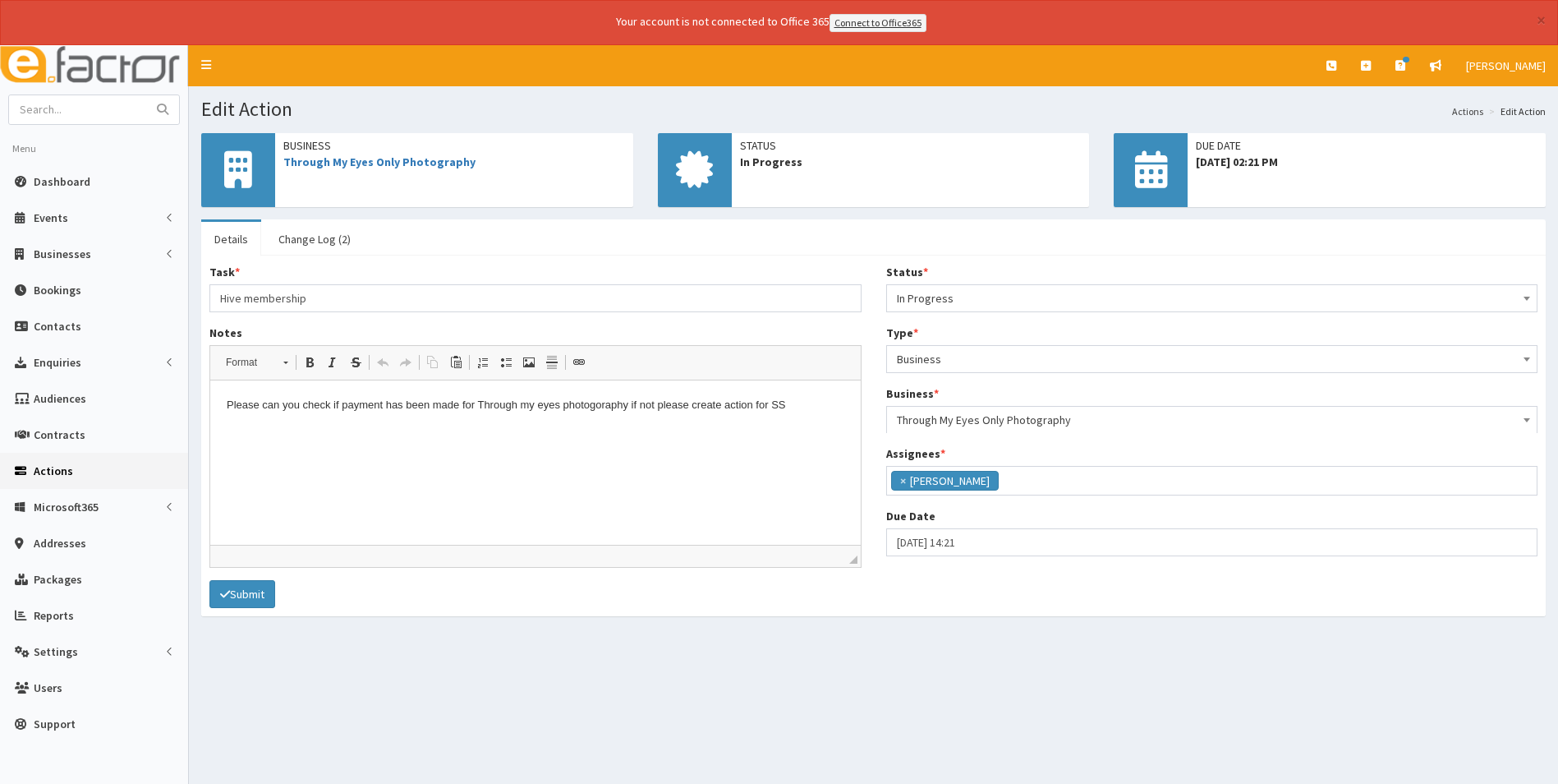
scroll to position [120, 0]
click at [413, 161] on link "Through My Eyes Only Photography" at bounding box center [379, 161] width 192 height 15
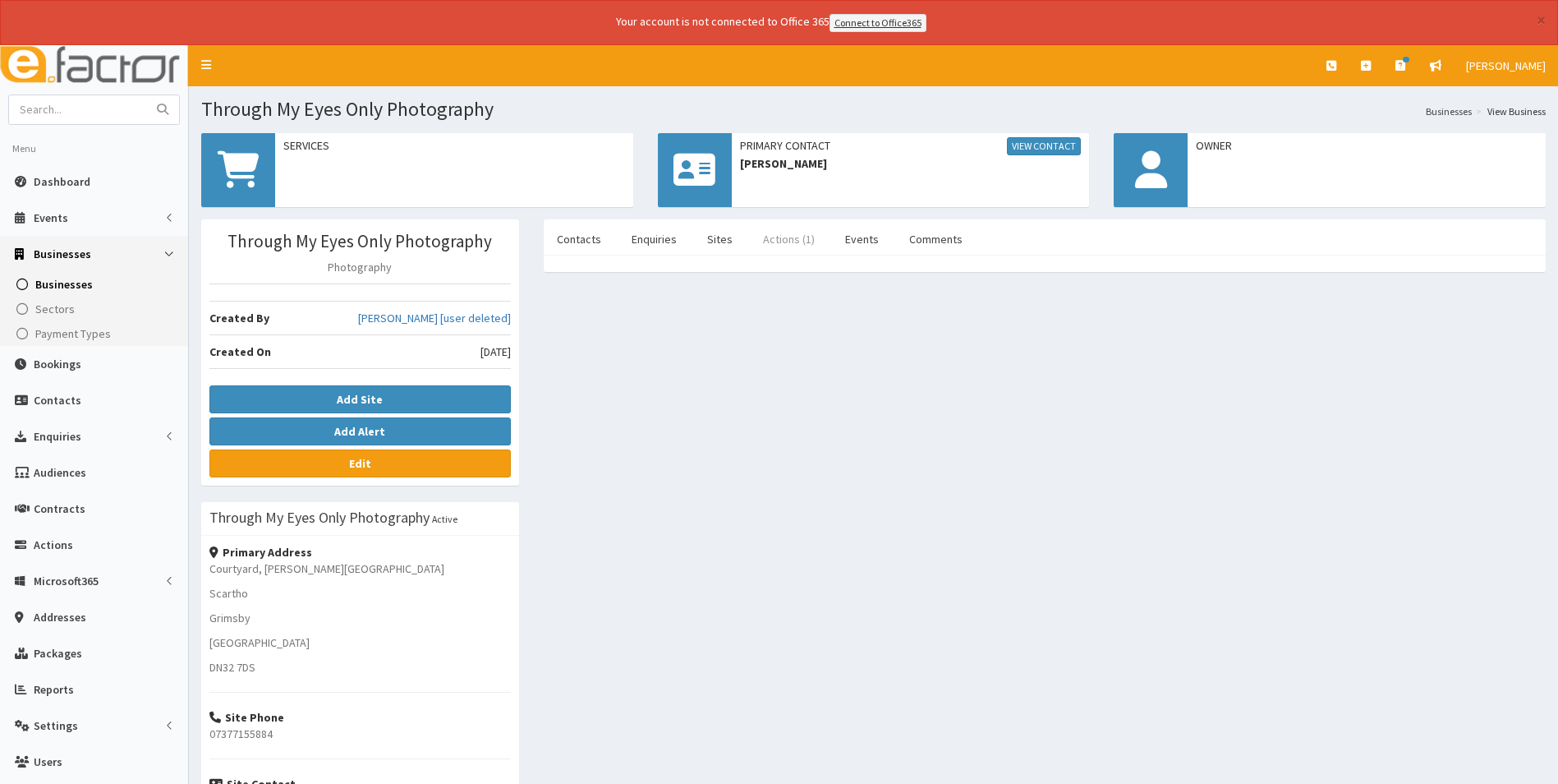
click at [792, 240] on link "Actions (1)" at bounding box center [789, 238] width 78 height 34
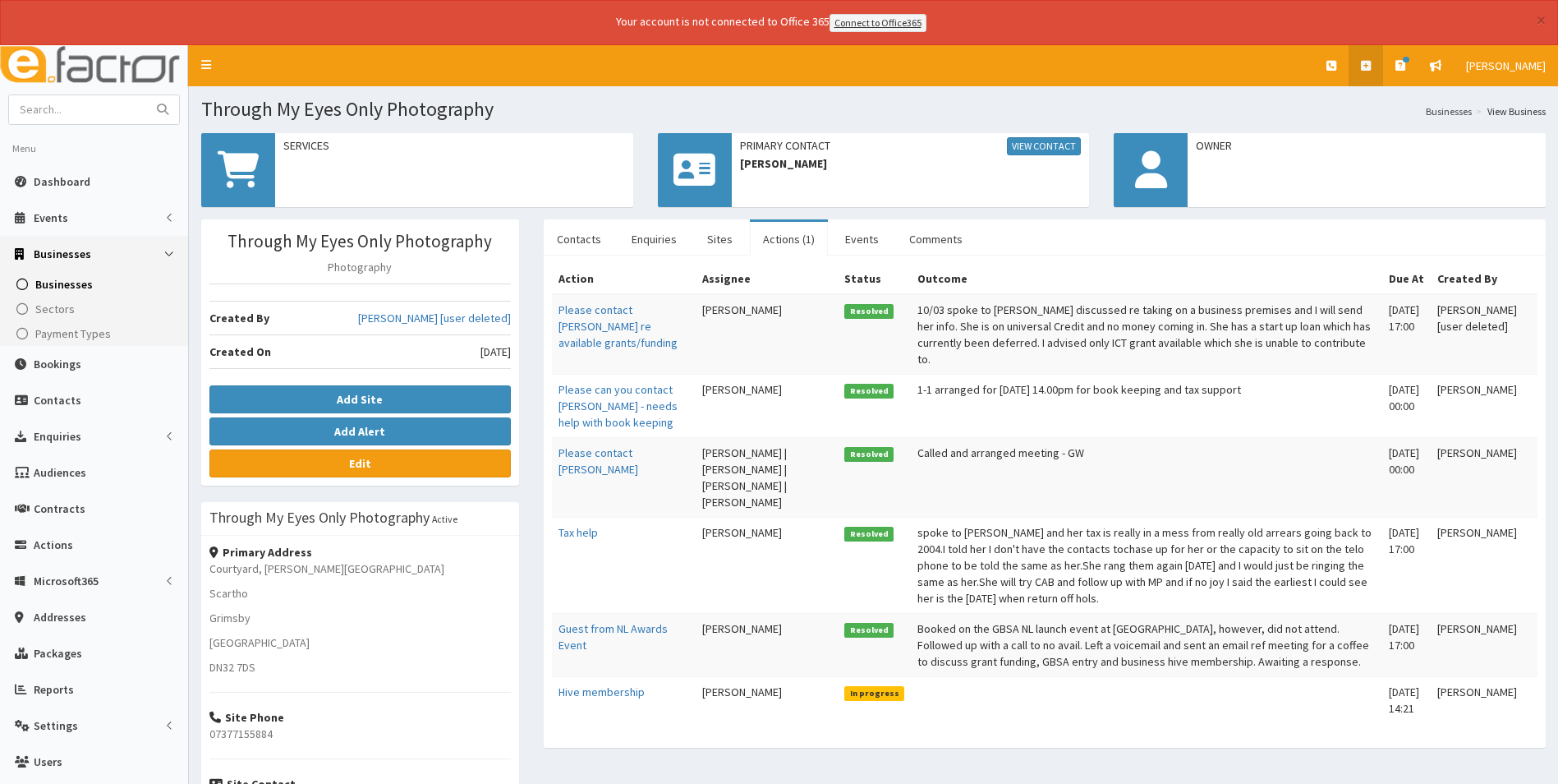
click at [1369, 62] on icon at bounding box center [1366, 66] width 10 height 11
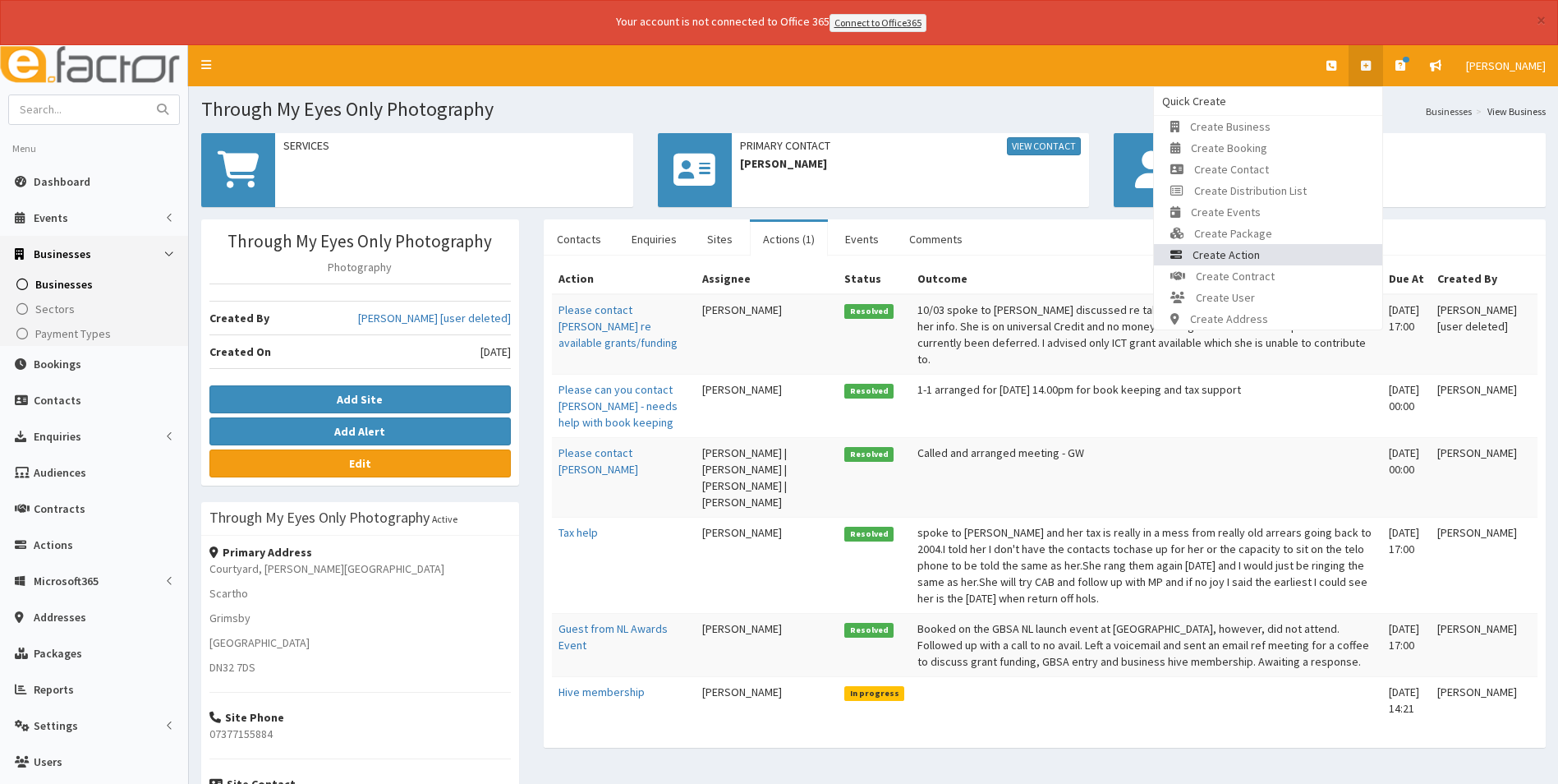
click at [1335, 252] on link "Create Action" at bounding box center [1268, 254] width 228 height 21
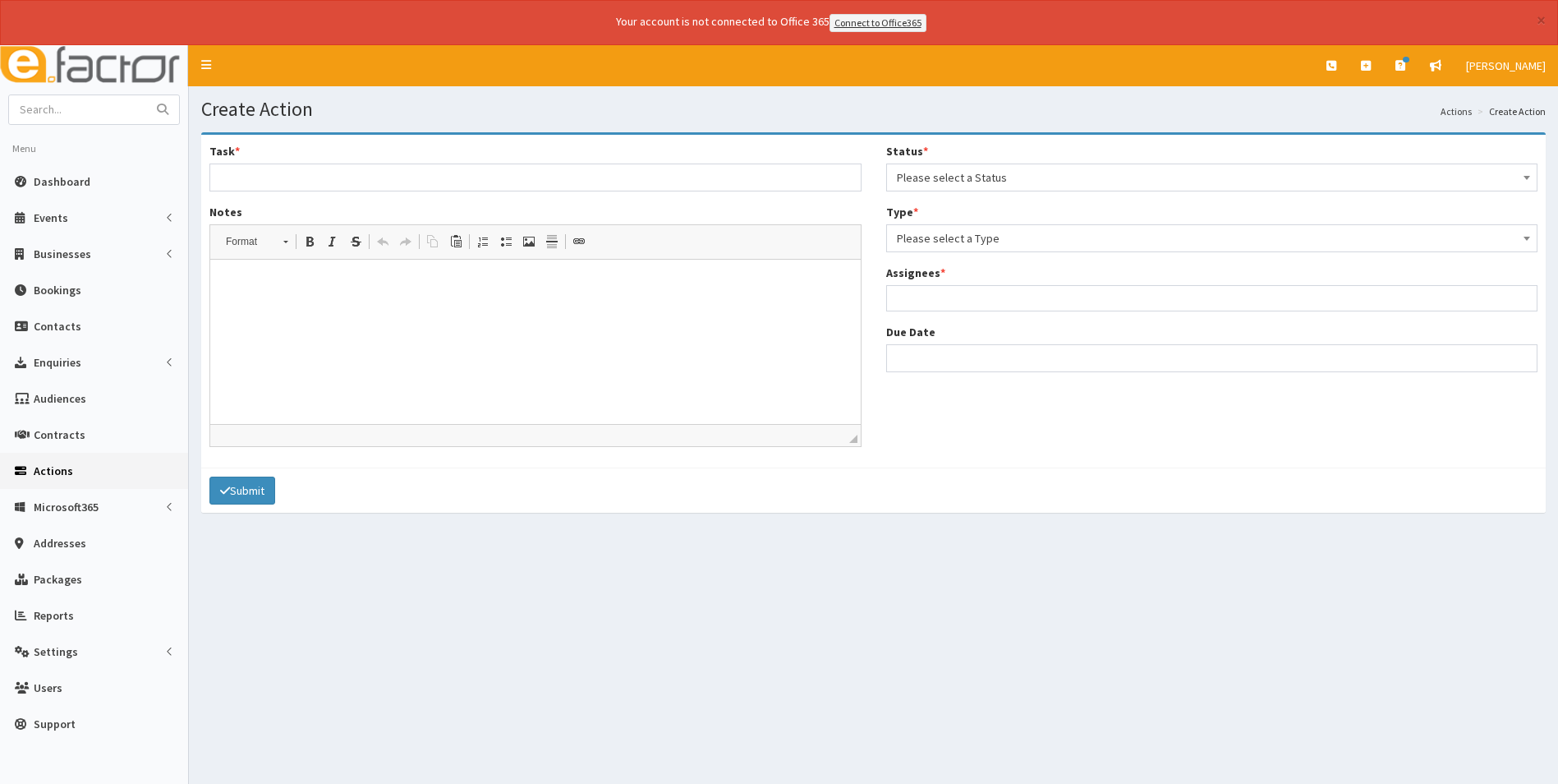
select select
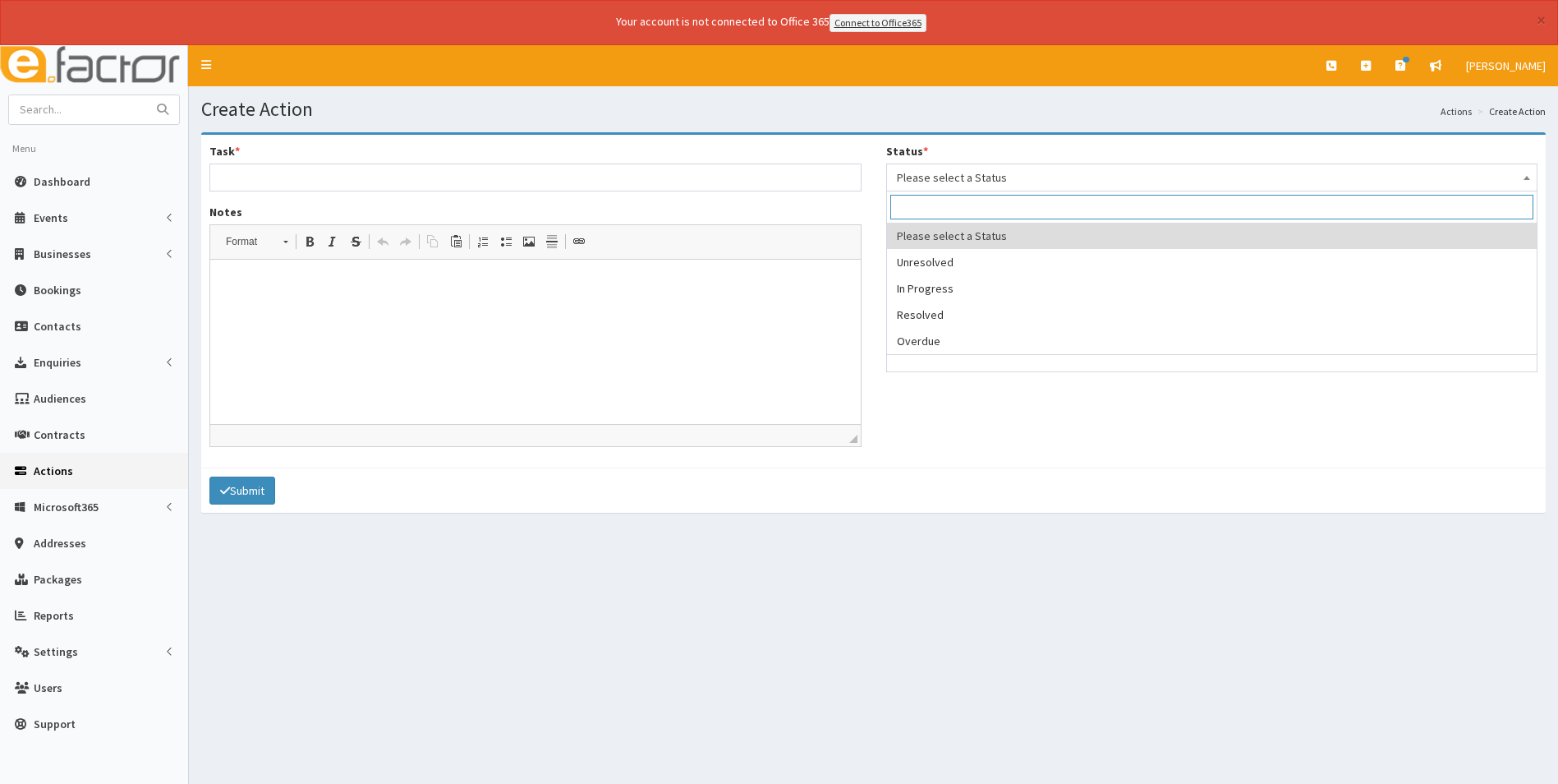
click at [978, 168] on span "Please select a Status" at bounding box center [1213, 177] width 631 height 23
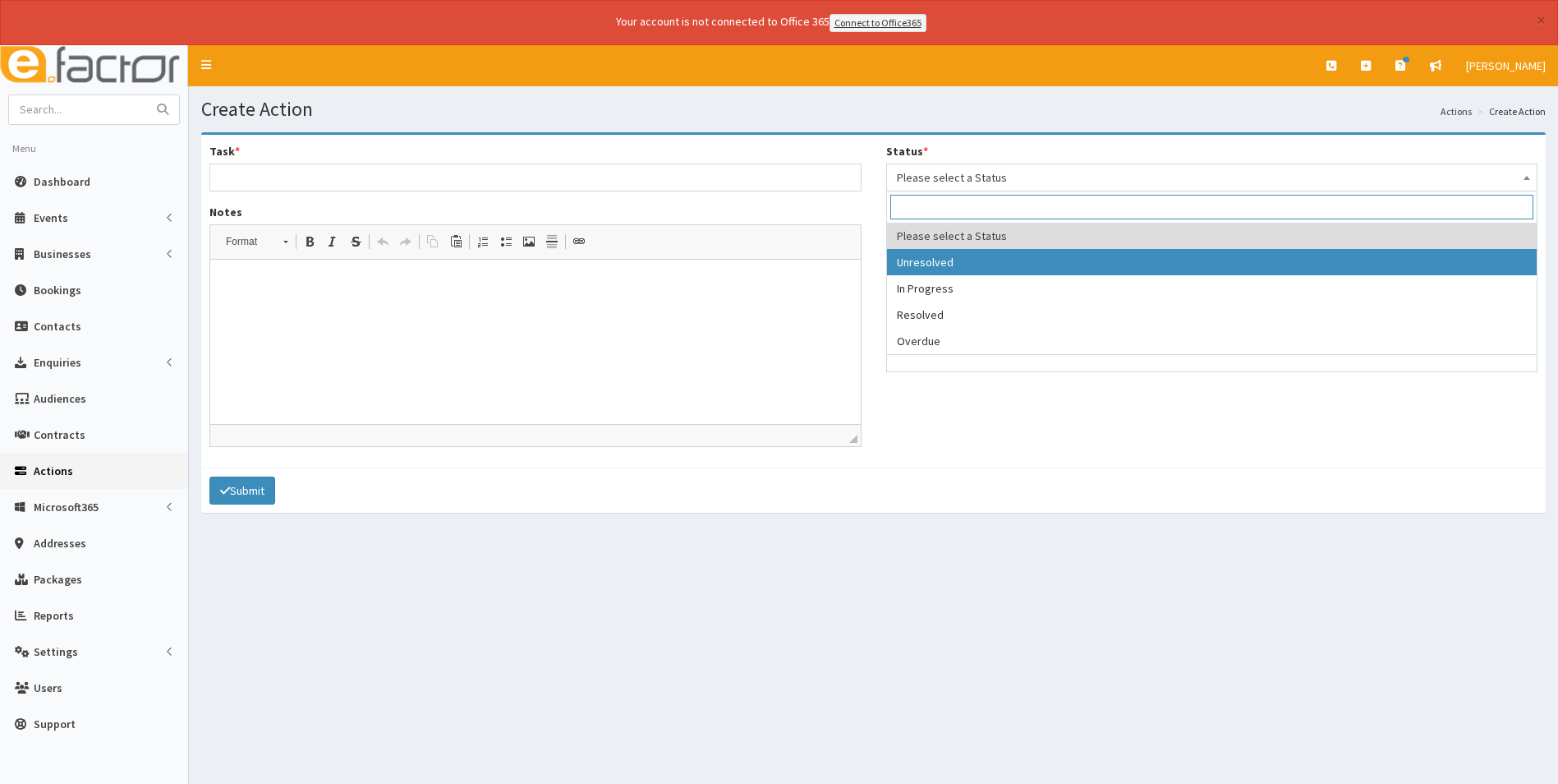
select select "1"
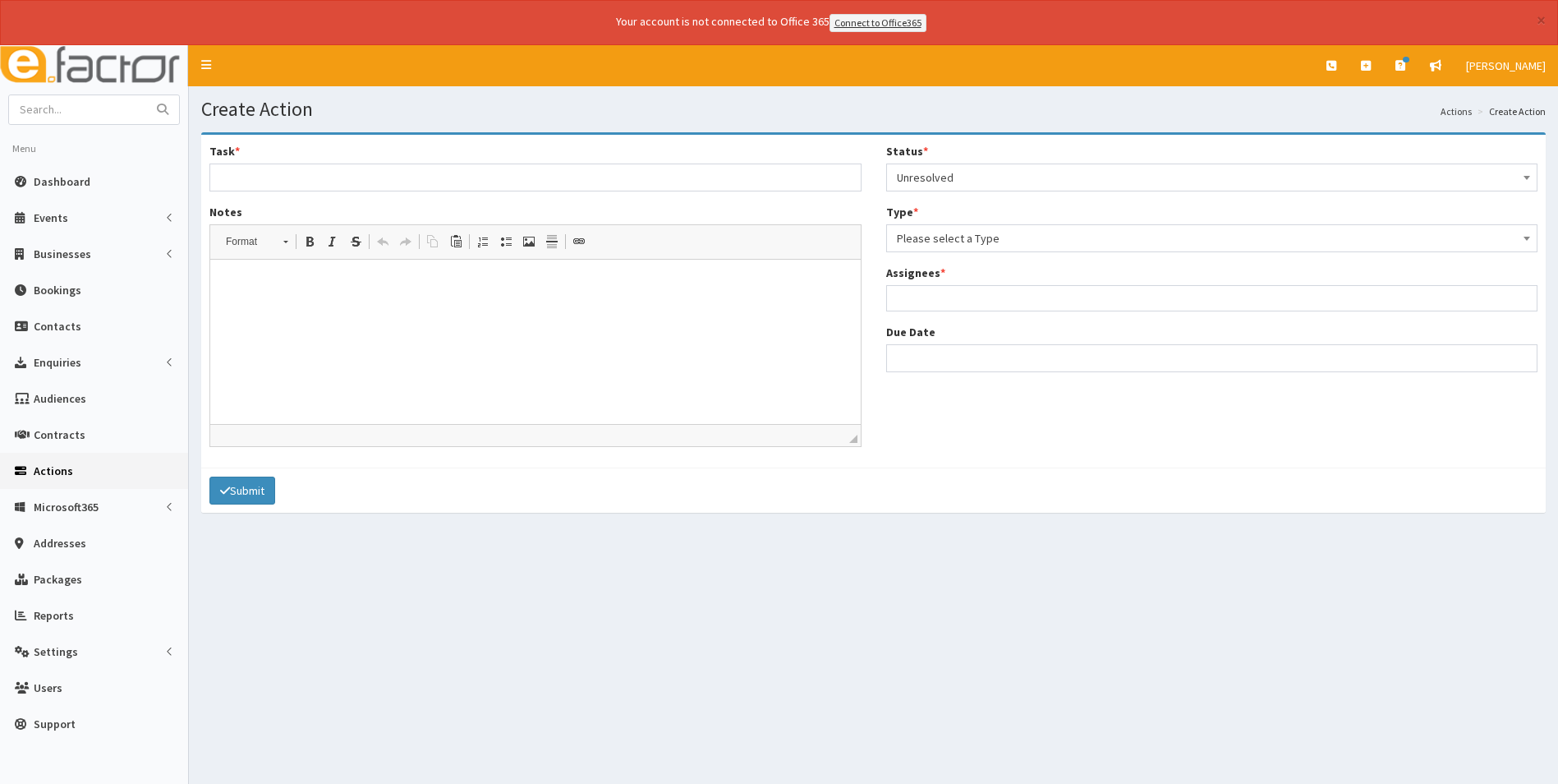
click at [955, 235] on span "Please select a Type" at bounding box center [1213, 238] width 631 height 23
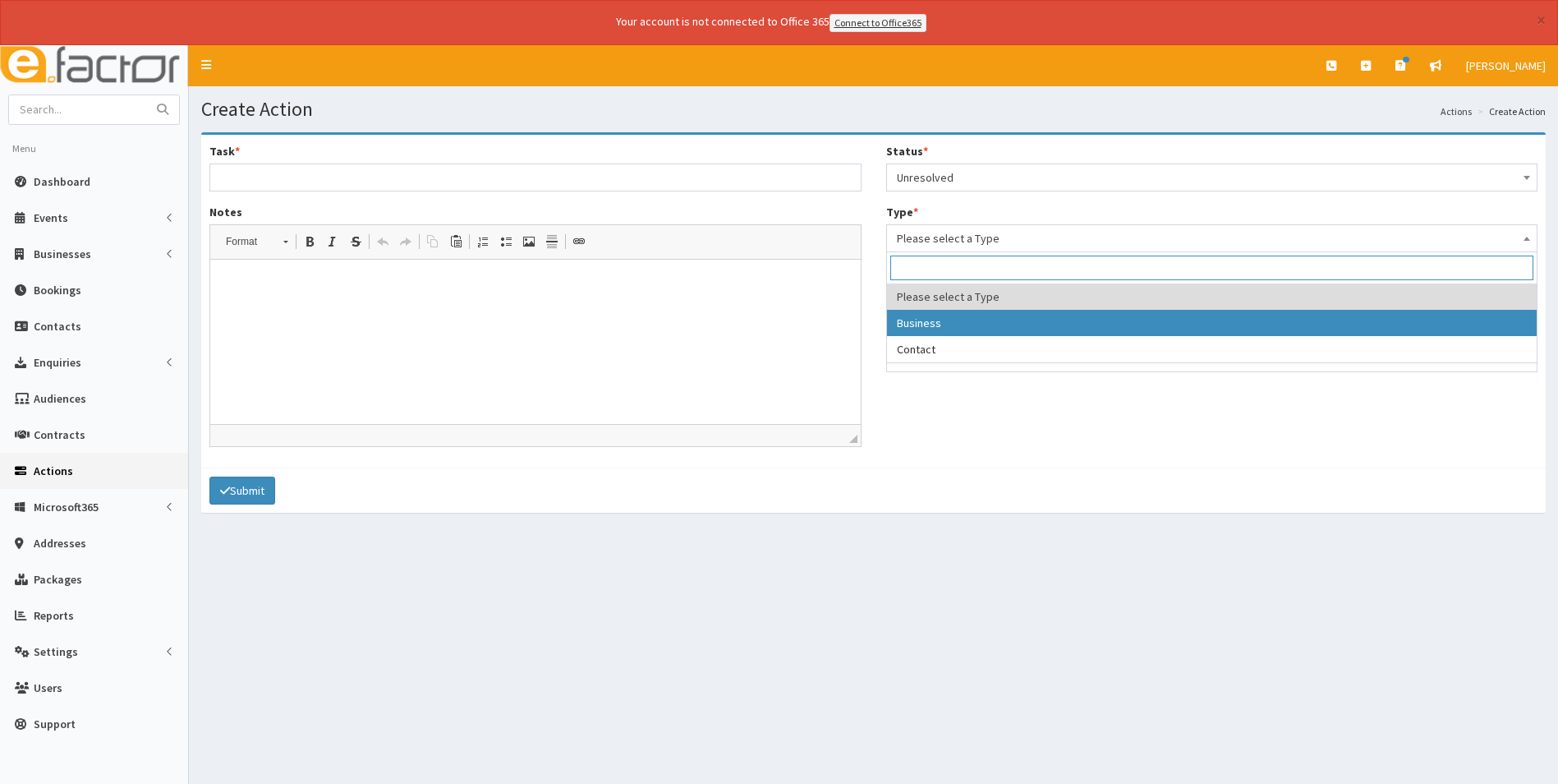
select select "business"
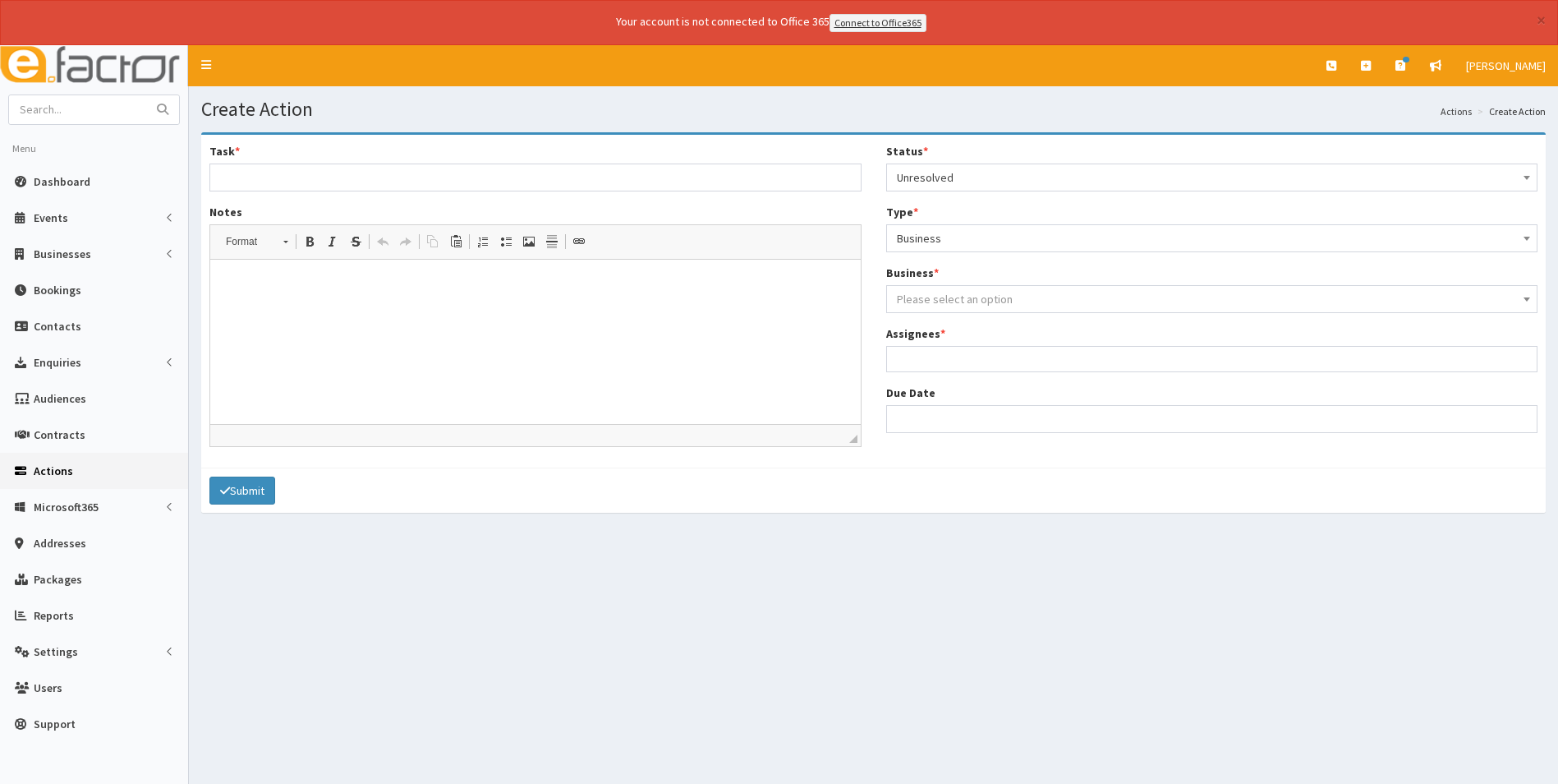
click at [951, 294] on span "Please select an option" at bounding box center [955, 299] width 116 height 15
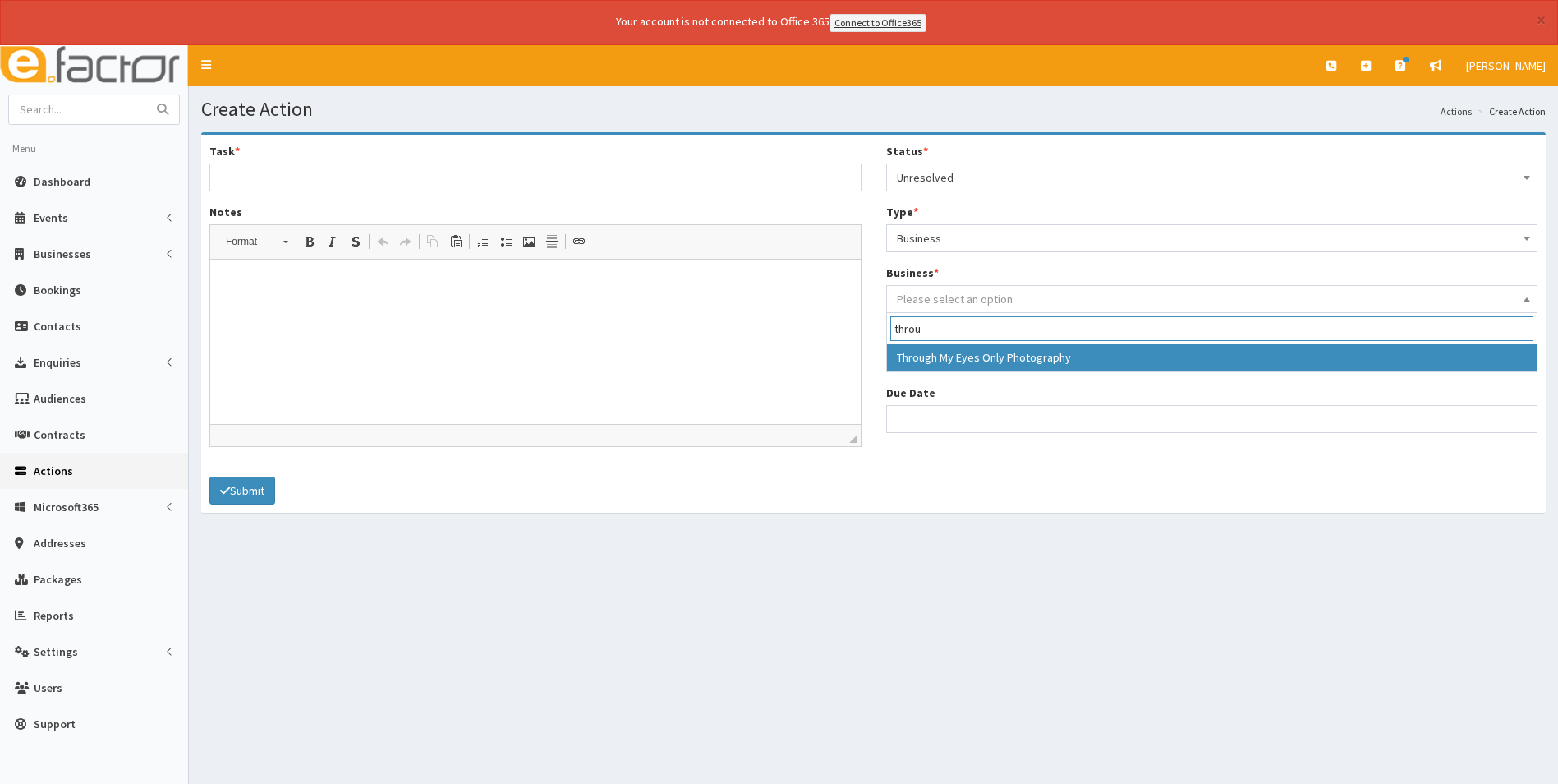
type input "throu"
select select "1731"
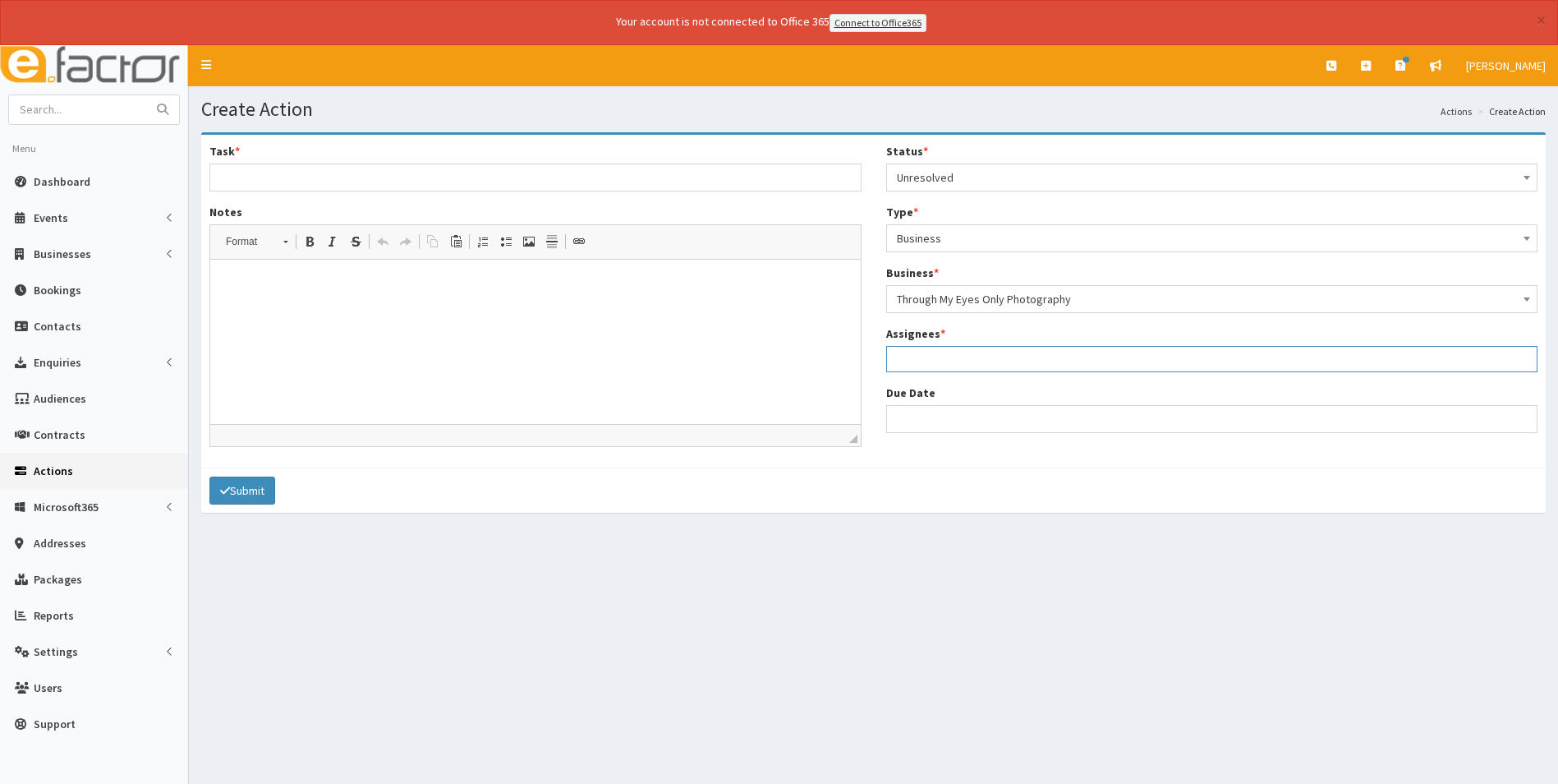
click at [940, 362] on ul at bounding box center [1212, 357] width 650 height 20
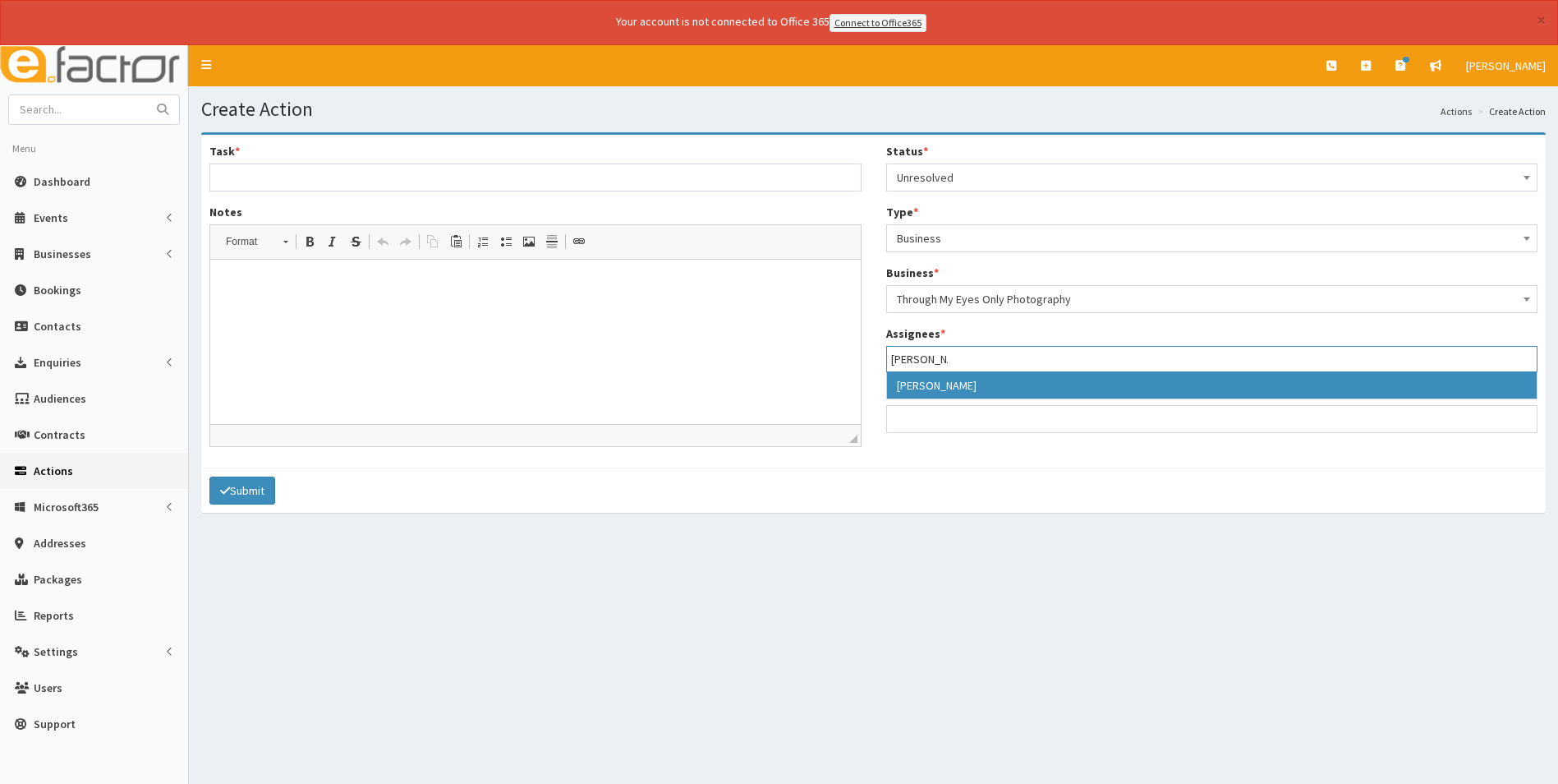
type input "sophie"
select select "44"
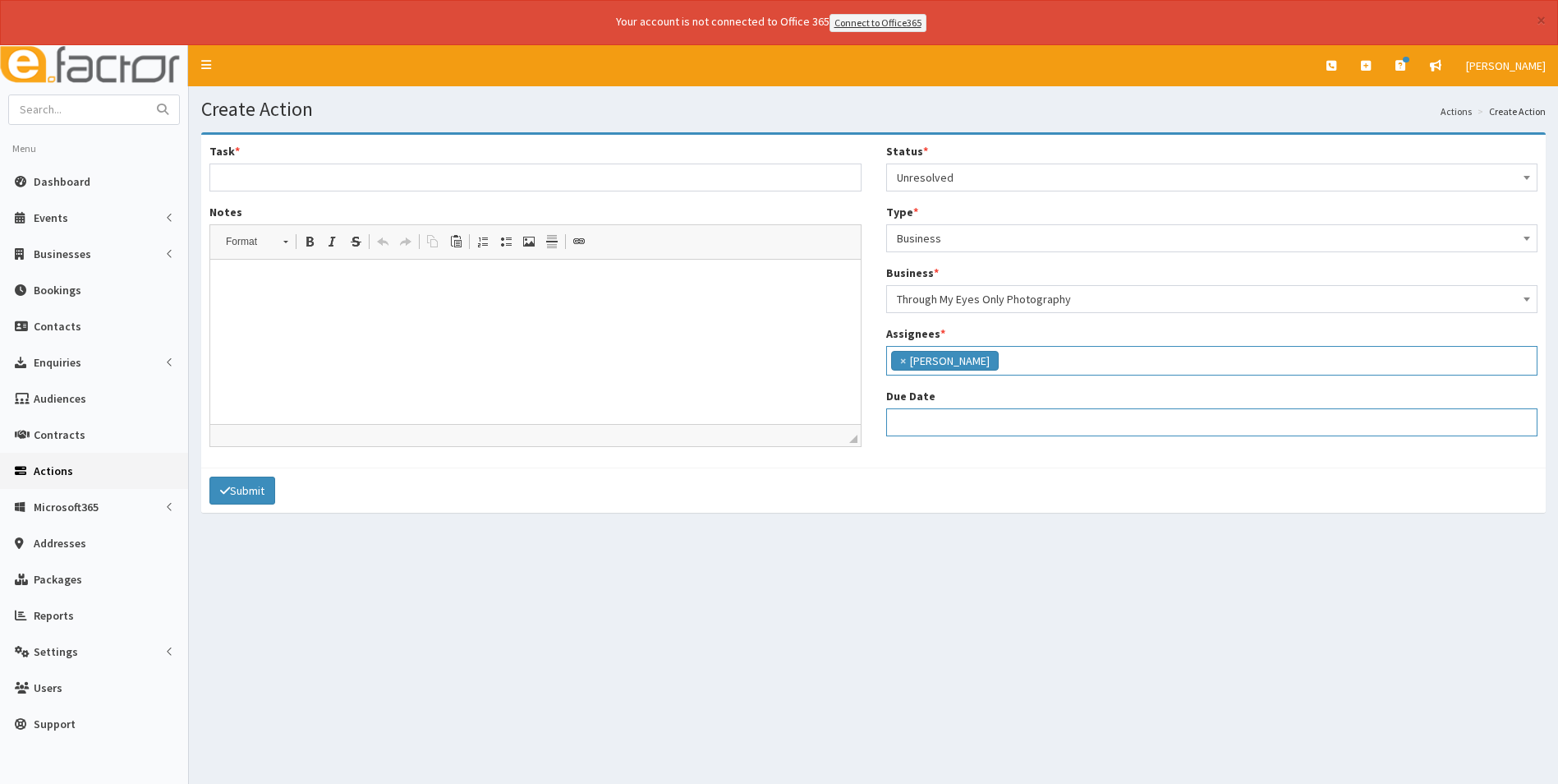
click at [943, 416] on input "Due Date" at bounding box center [1212, 422] width 652 height 28
select select "12"
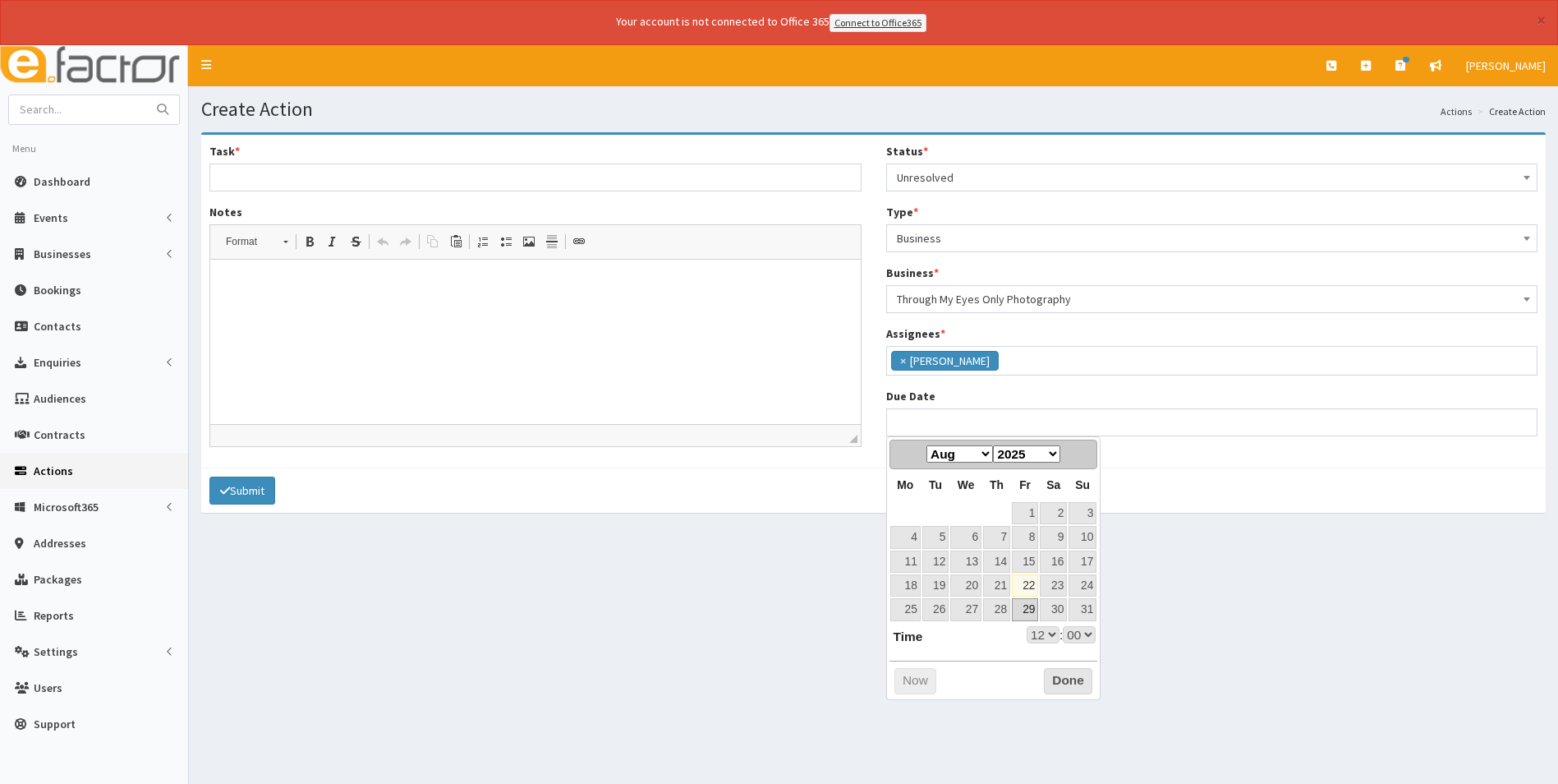
click at [1036, 614] on link "29" at bounding box center [1025, 610] width 26 height 22
type input "29-08-2025 12:00"
select select "12"
click at [1045, 634] on select "00 01 02 03 04 05 06 07 08 09 10 11 12 13 14 15 16 17 18 19 20 21 22 23" at bounding box center [1043, 635] width 32 height 18
type input "[DATE] 17:00"
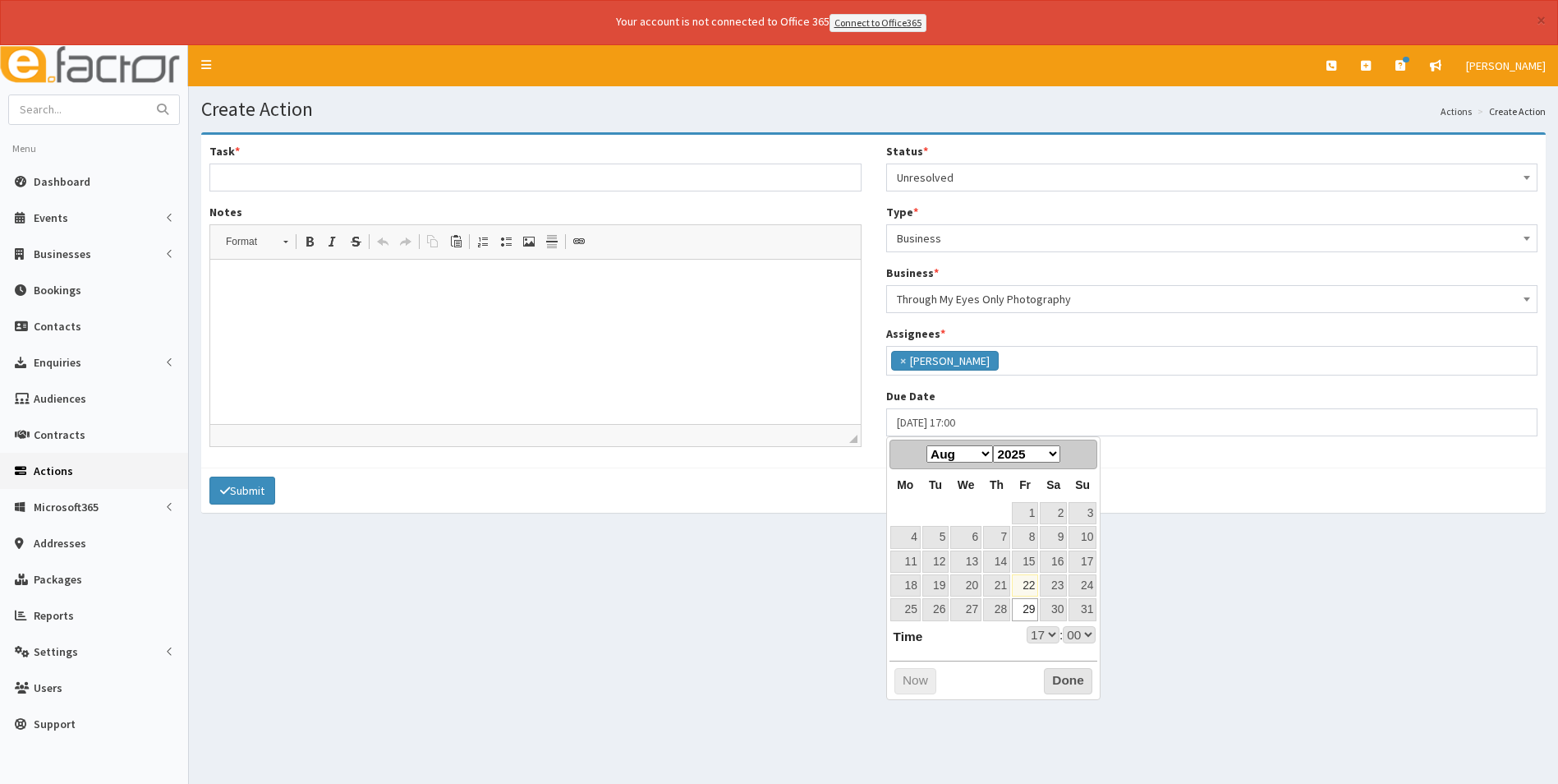
select select "17"
click at [1054, 671] on button "Done" at bounding box center [1068, 681] width 48 height 26
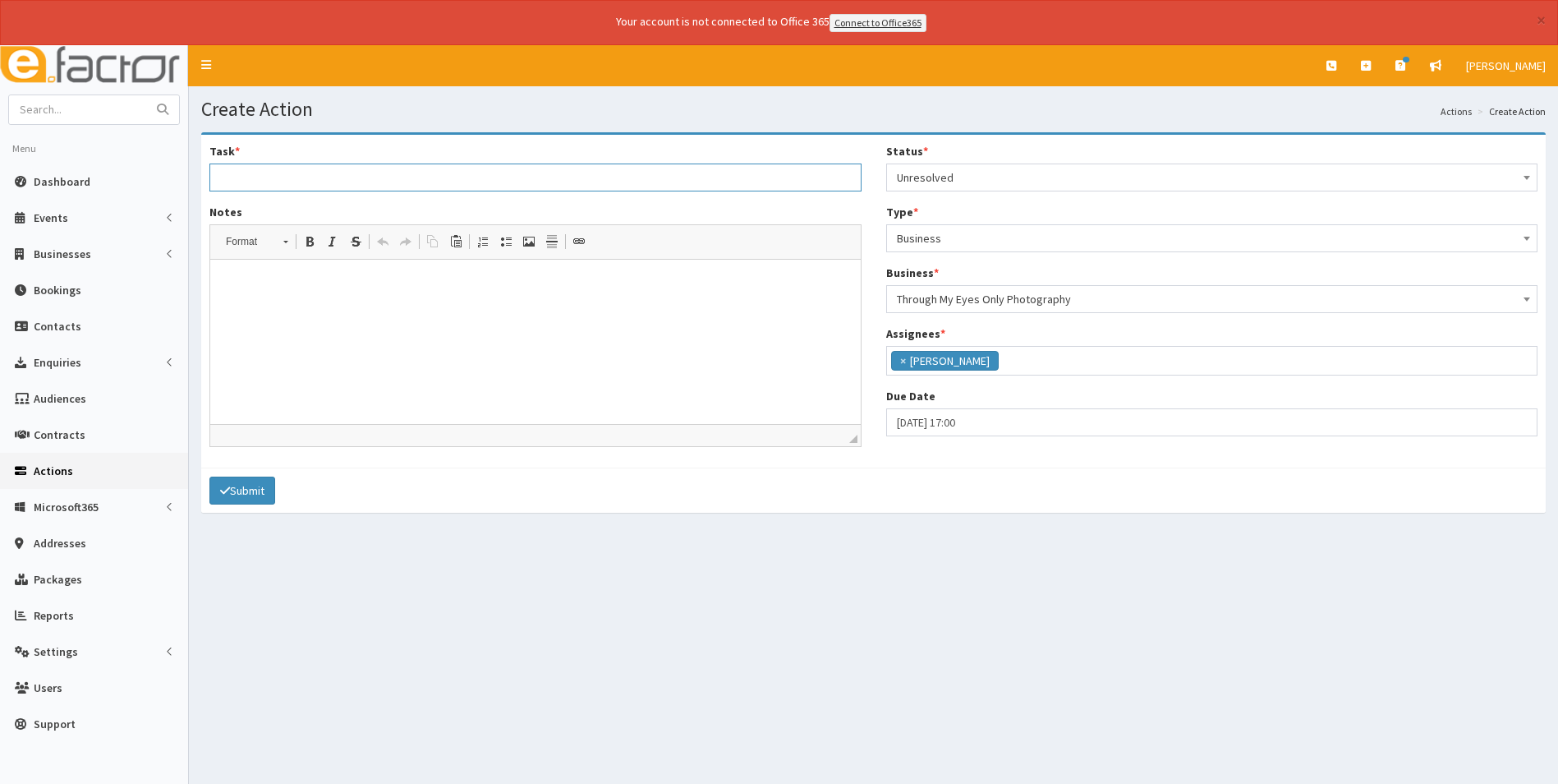
click at [345, 169] on input "Task *" at bounding box center [535, 177] width 652 height 28
type input "Non payment of initial month membership"
click at [308, 290] on p at bounding box center [535, 284] width 618 height 18
click at [413, 309] on html "Please can you find out if" at bounding box center [535, 284] width 650 height 50
click at [263, 486] on button "Submit" at bounding box center [242, 490] width 66 height 28
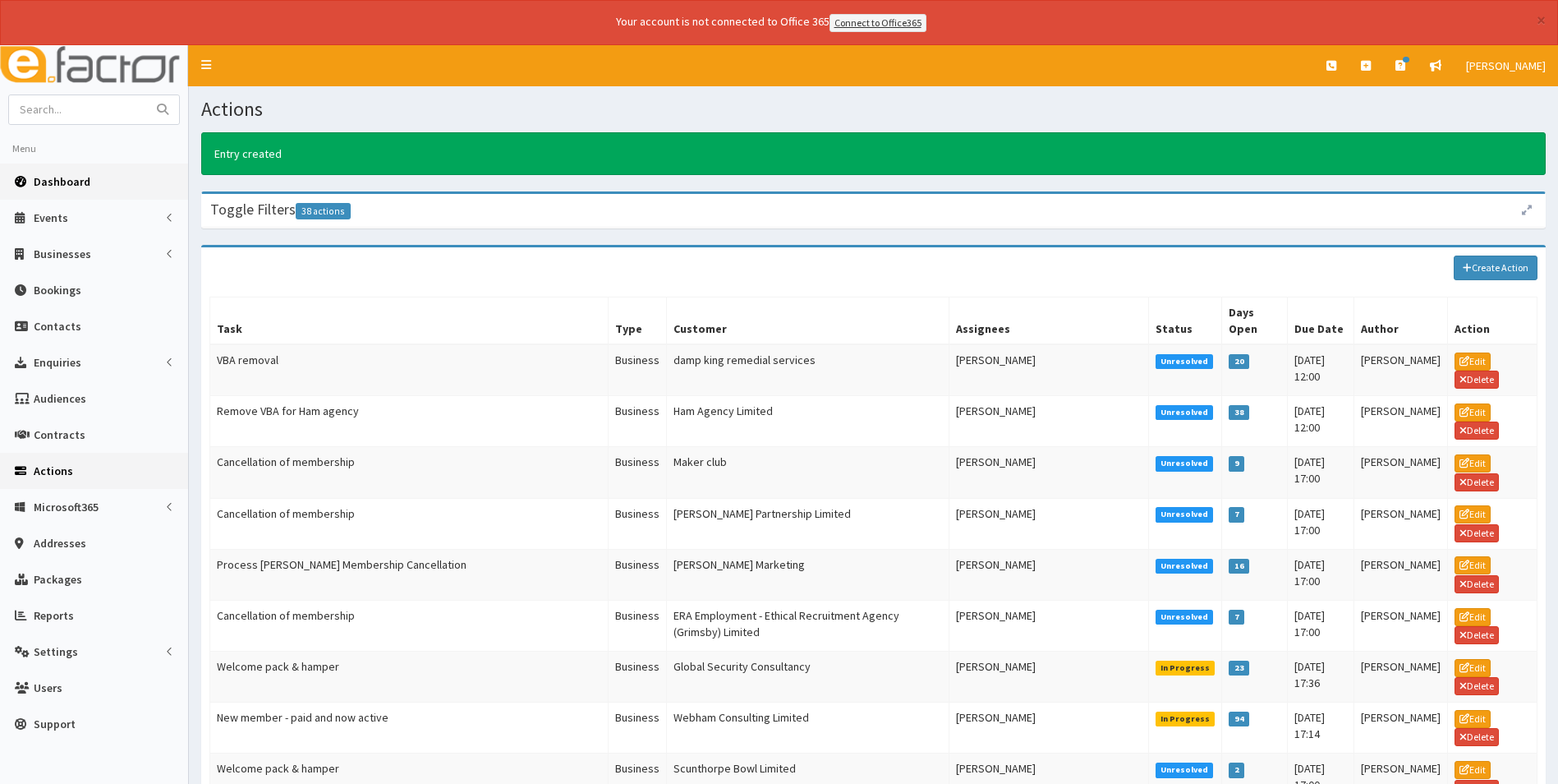
click at [78, 179] on span "Dashboard" at bounding box center [61, 182] width 57 height 15
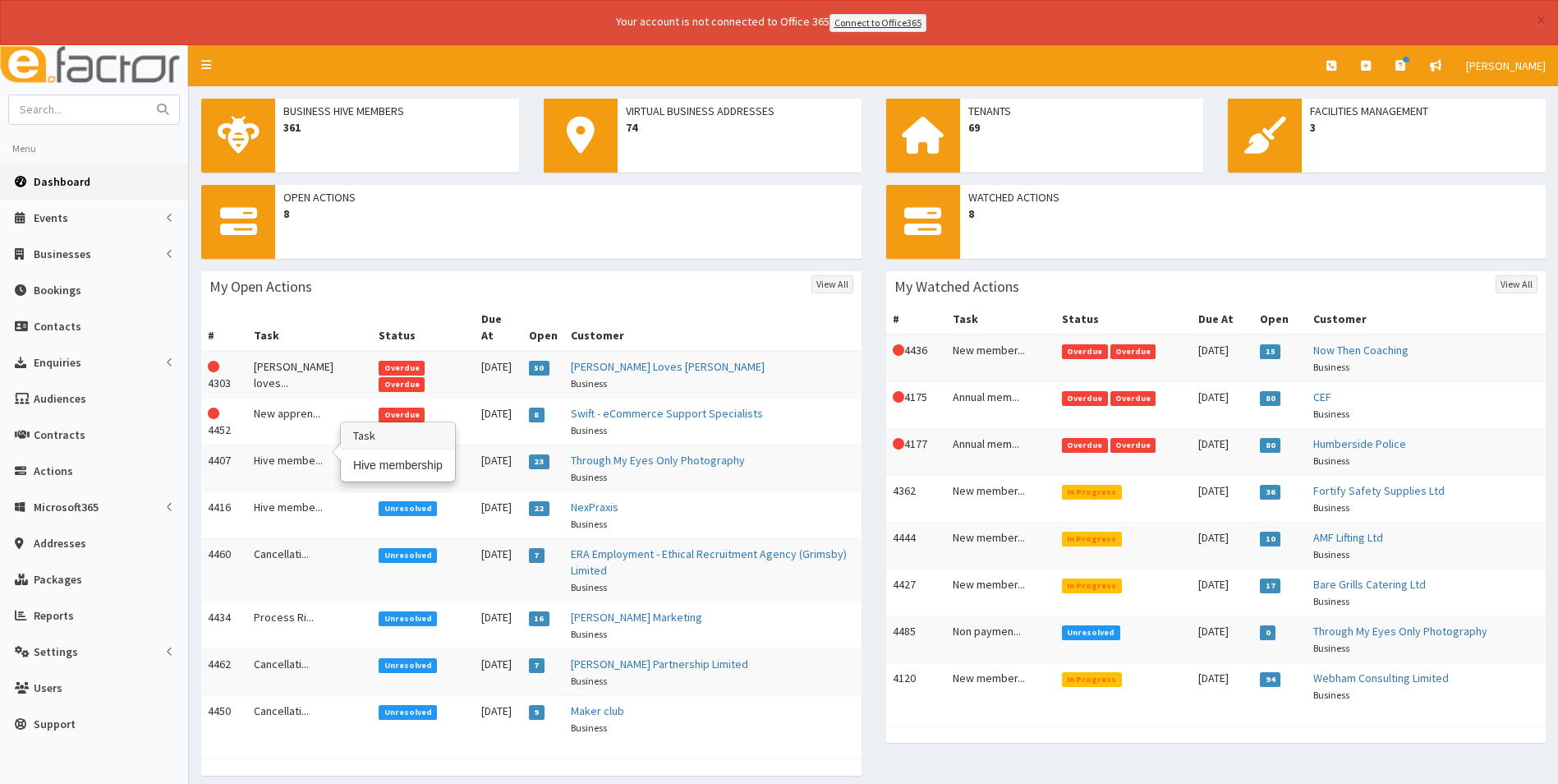
click at [277, 453] on td "Hive membe..." at bounding box center [309, 468] width 125 height 46
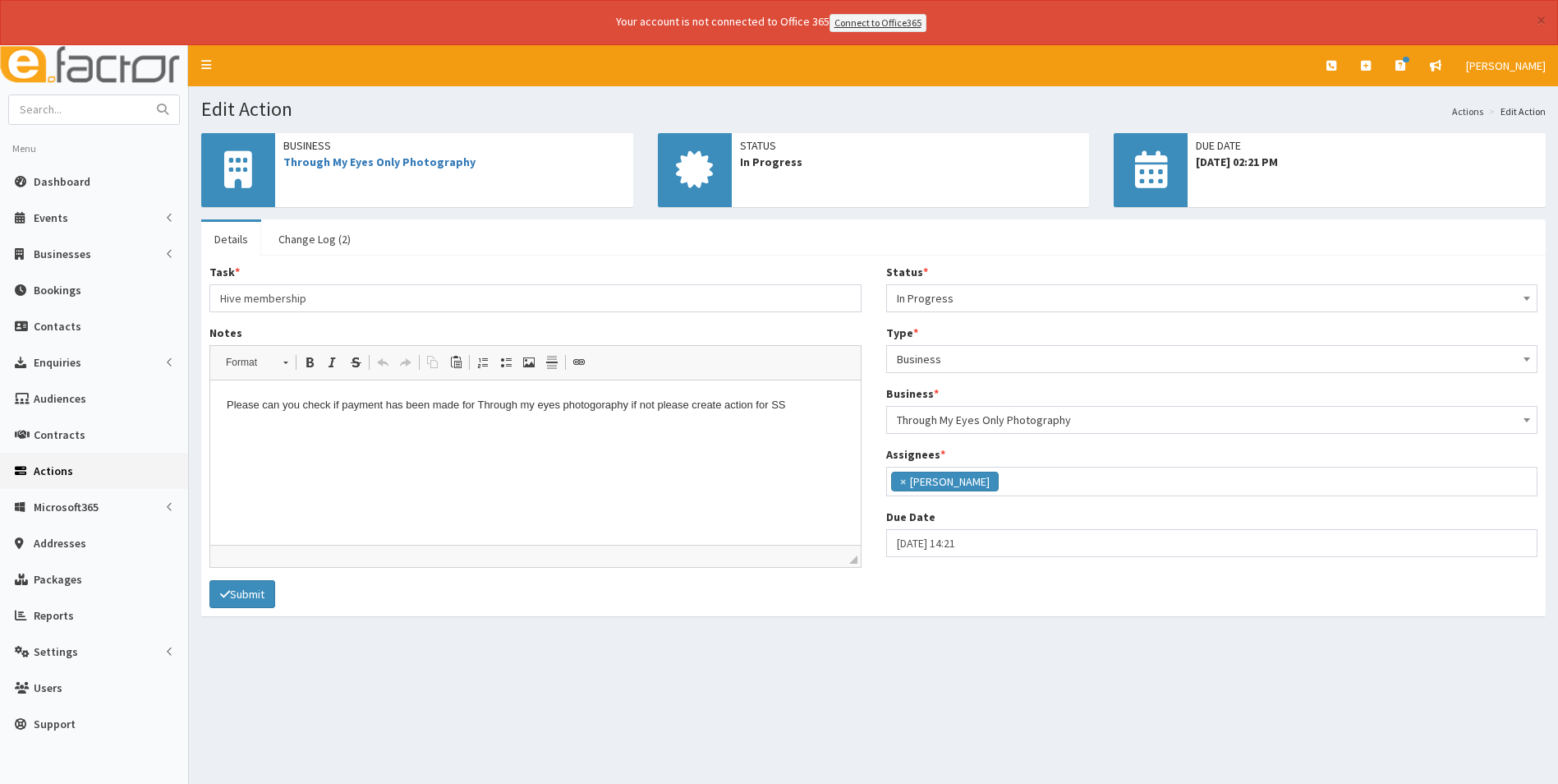
scroll to position [120, 0]
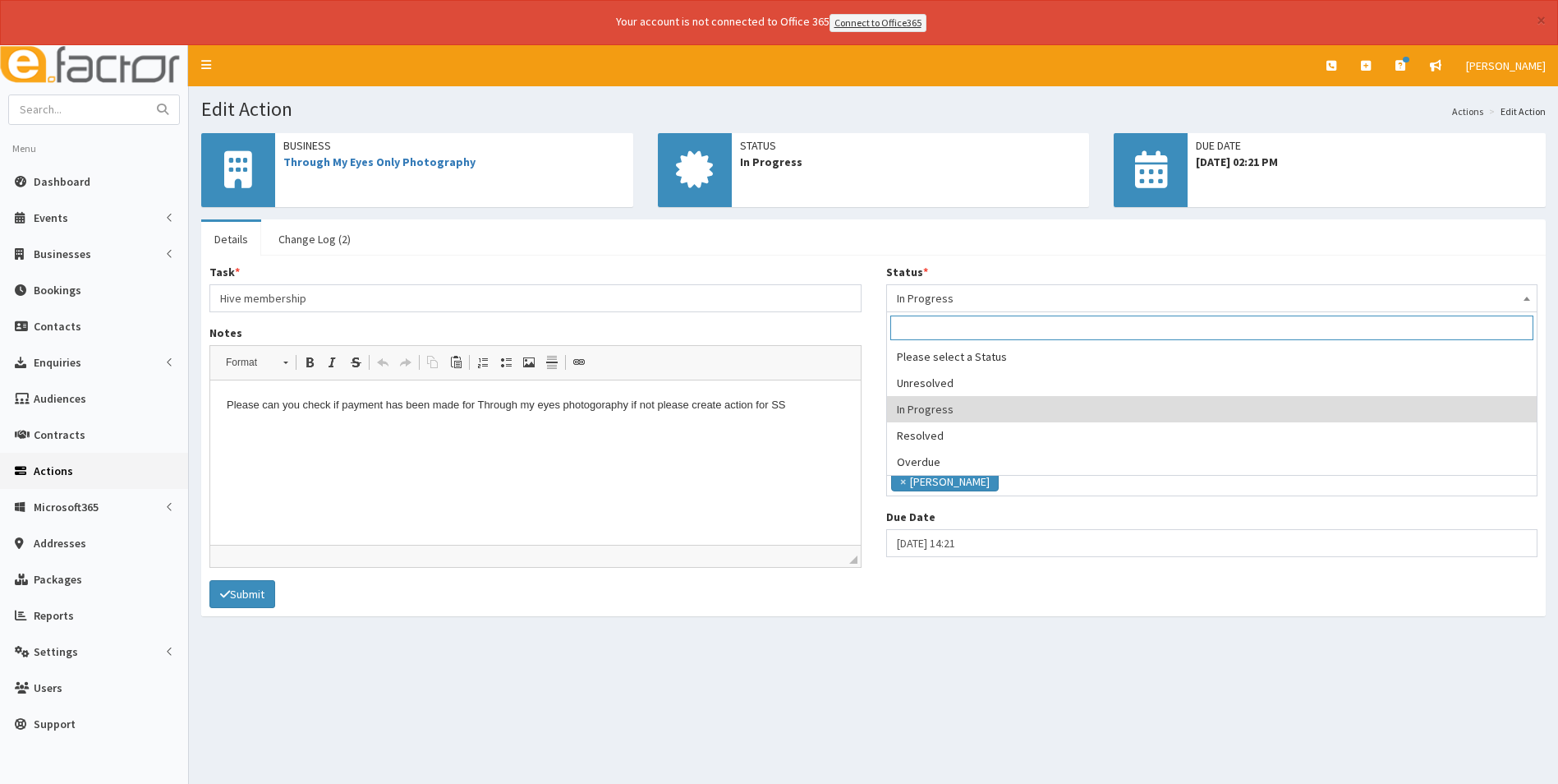
click at [987, 296] on span "In Progress" at bounding box center [1213, 298] width 631 height 23
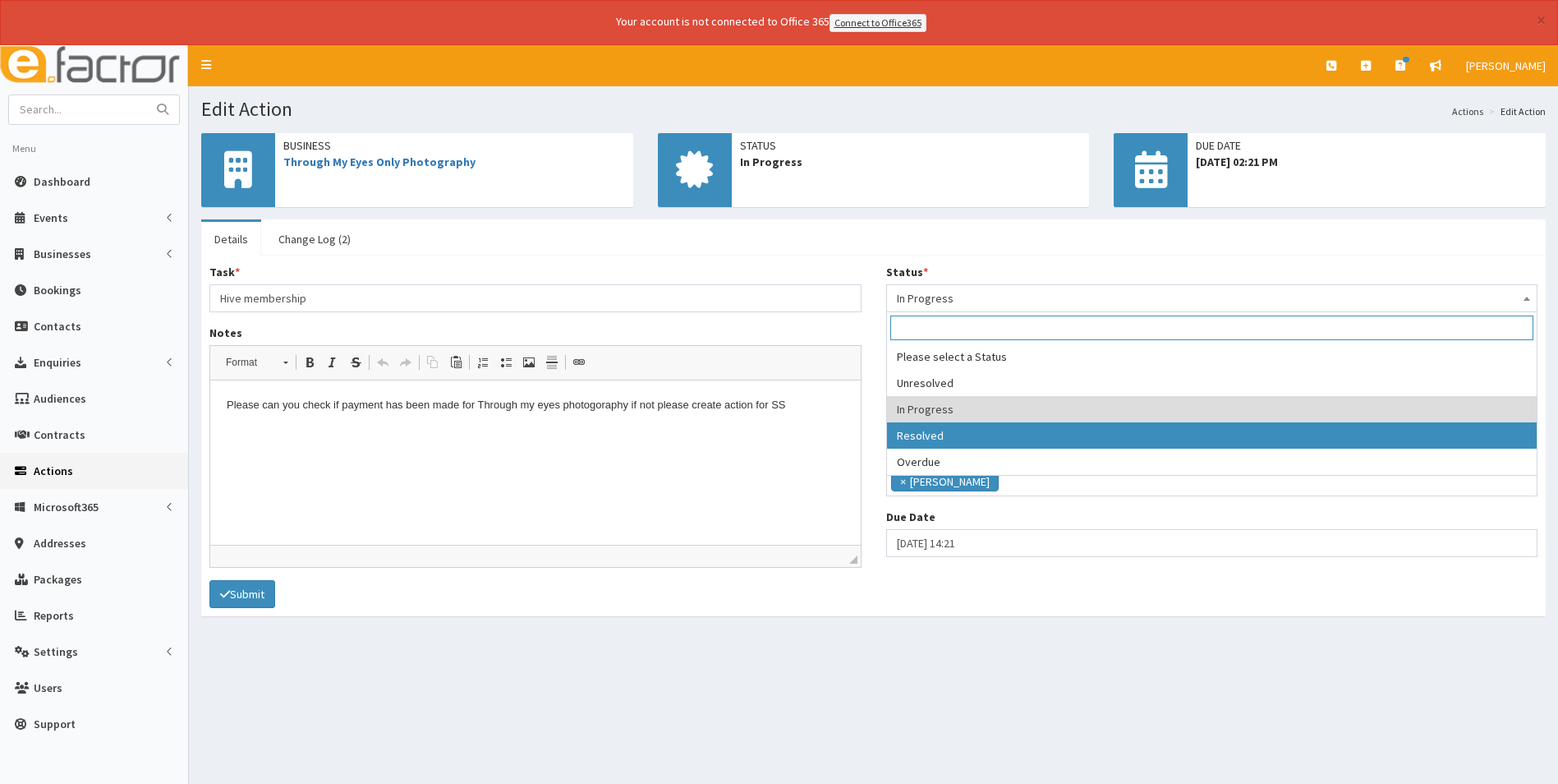
select select "3"
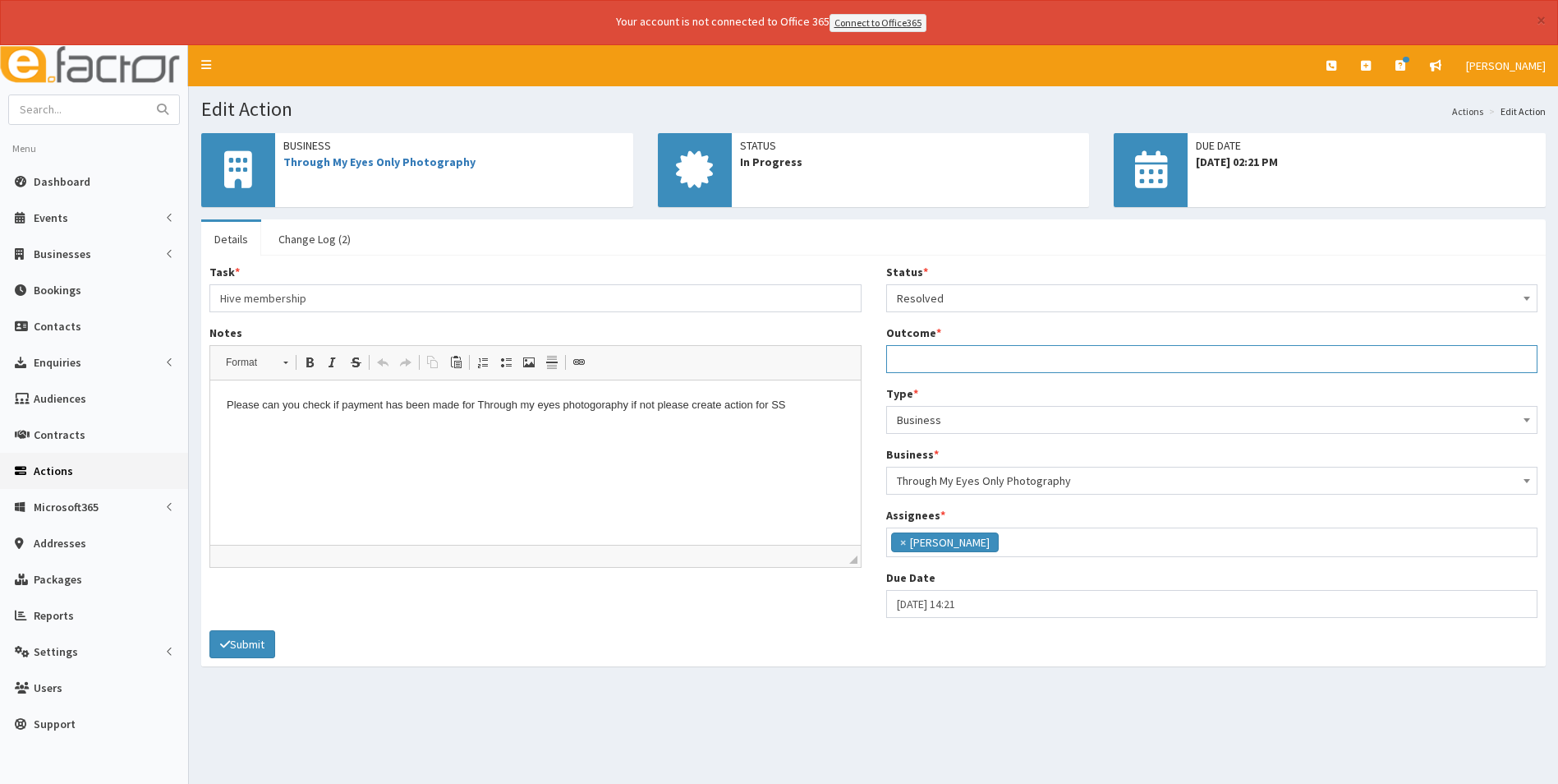
click at [969, 359] on input "Outcome *" at bounding box center [1212, 359] width 652 height 28
type input "Action added for [PERSON_NAME] to chase"
click at [252, 626] on div "Task * Hive membership Notes <p>Please can you check if payment has been made f…" at bounding box center [873, 446] width 1353 height 366
click at [239, 648] on button "Submit" at bounding box center [242, 644] width 66 height 28
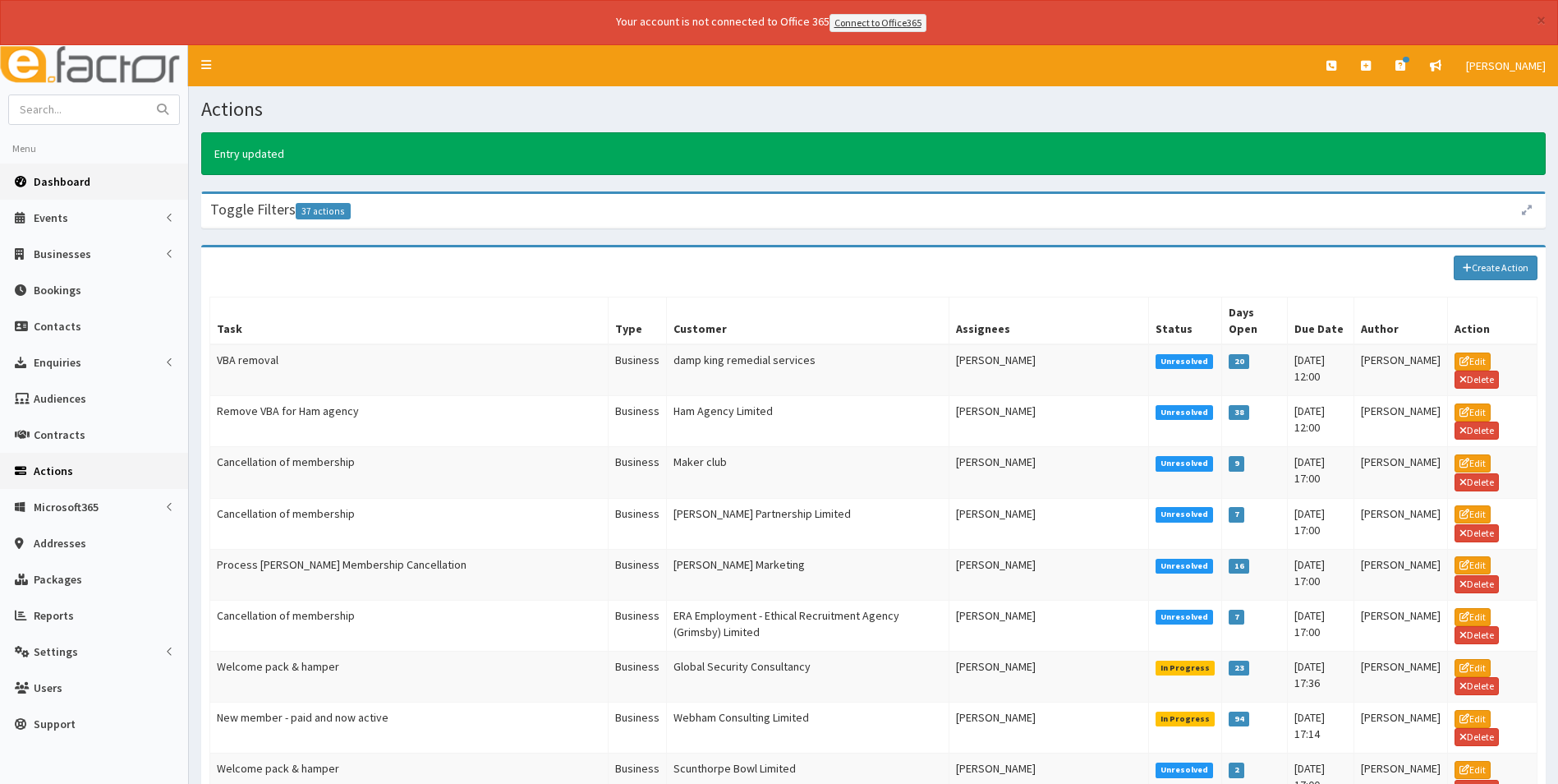
click at [67, 181] on span "Dashboard" at bounding box center [61, 182] width 57 height 15
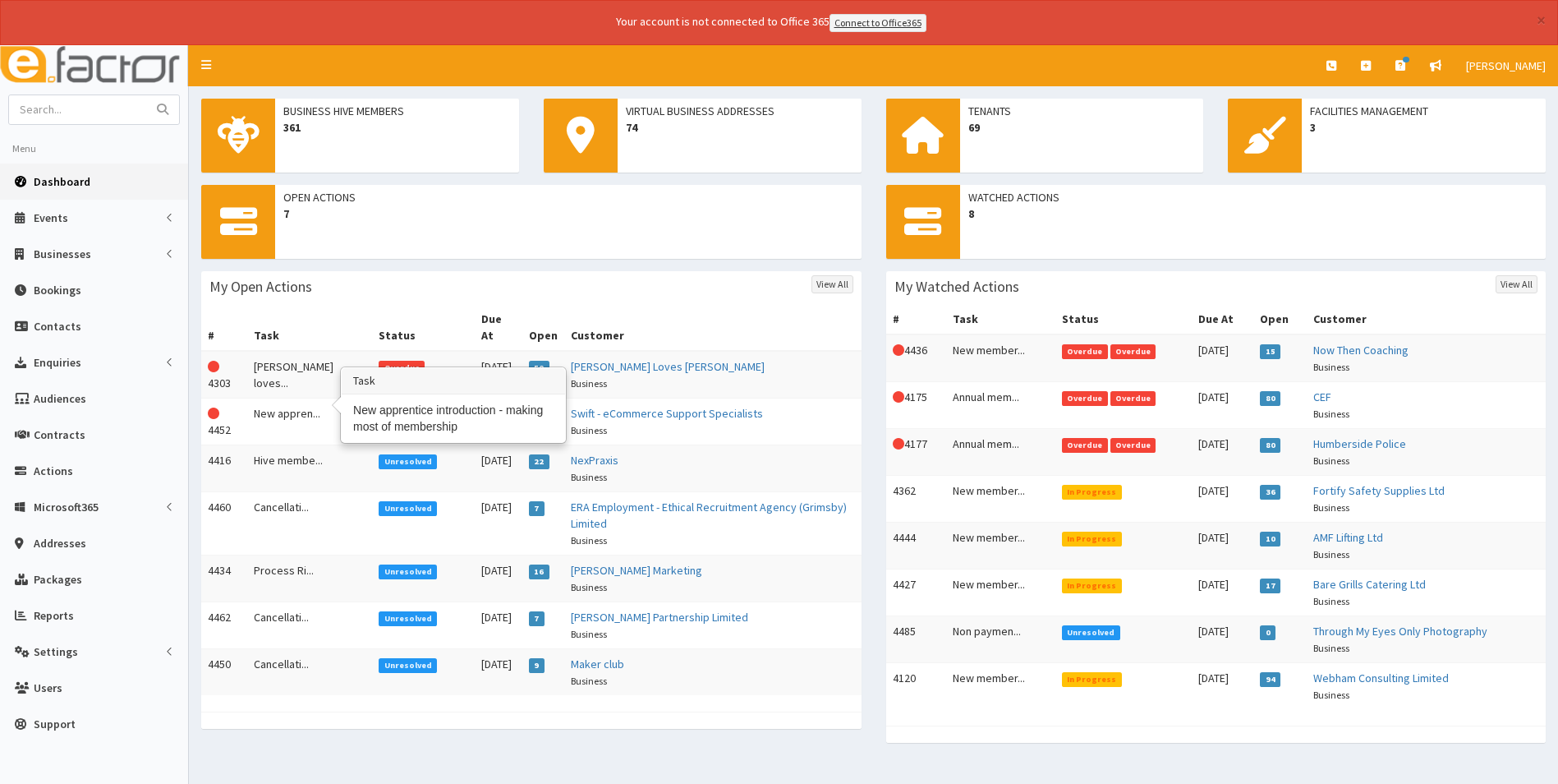
click at [286, 397] on td "New appren..." at bounding box center [309, 420] width 125 height 46
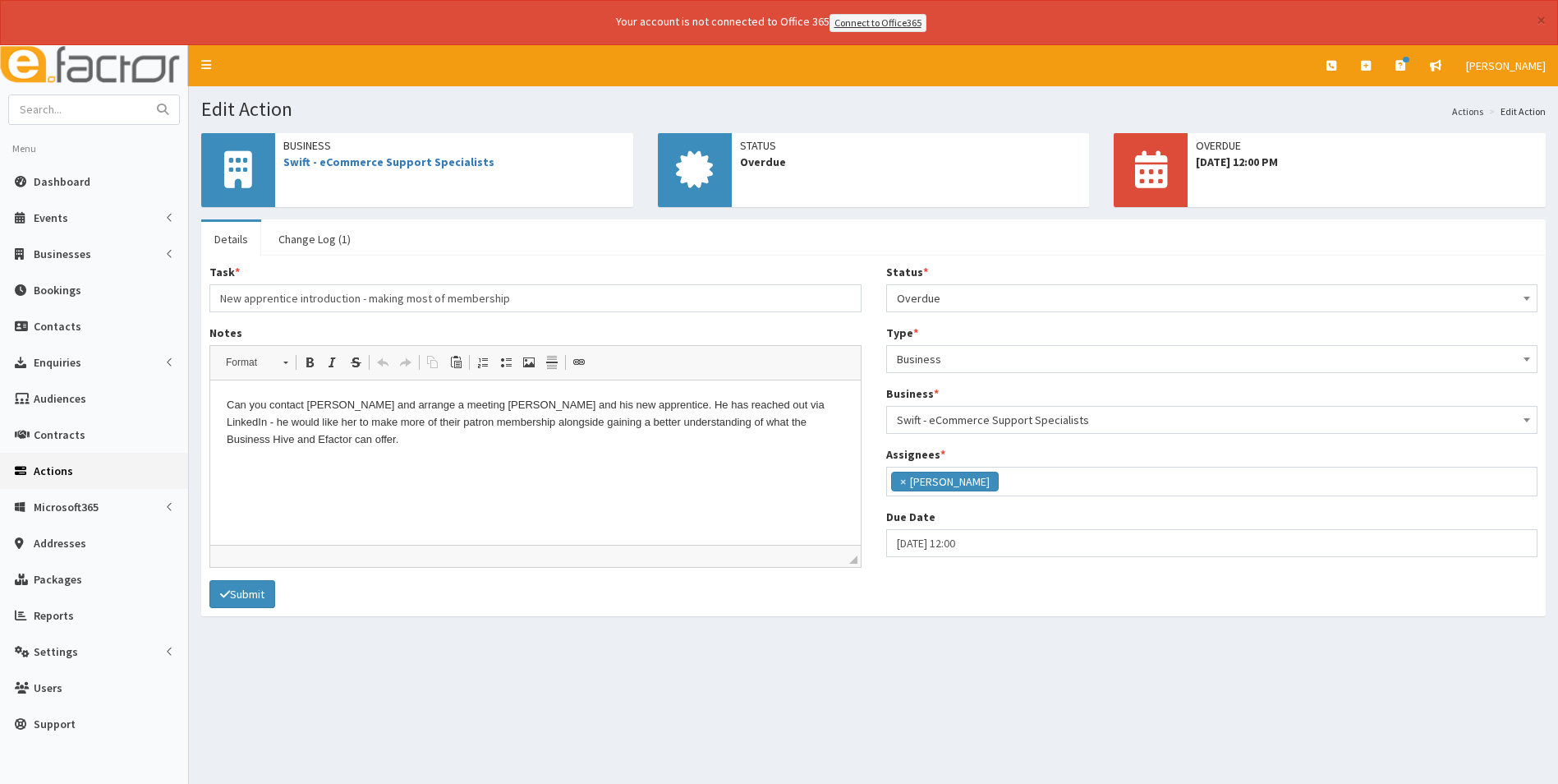
scroll to position [120, 0]
click at [320, 240] on link "Change Log (1)" at bounding box center [315, 238] width 98 height 34
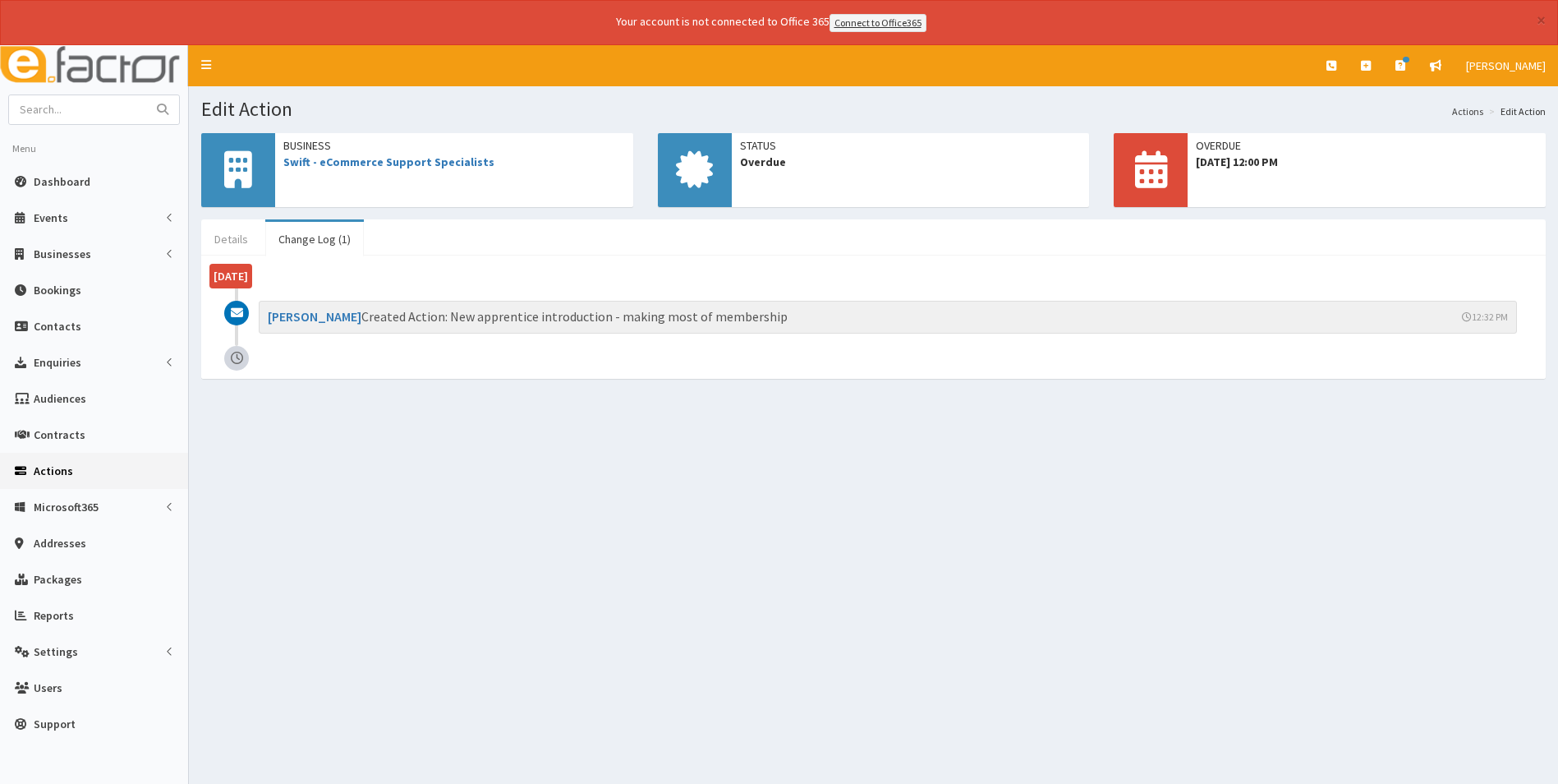
click at [230, 239] on link "Details" at bounding box center [231, 238] width 60 height 34
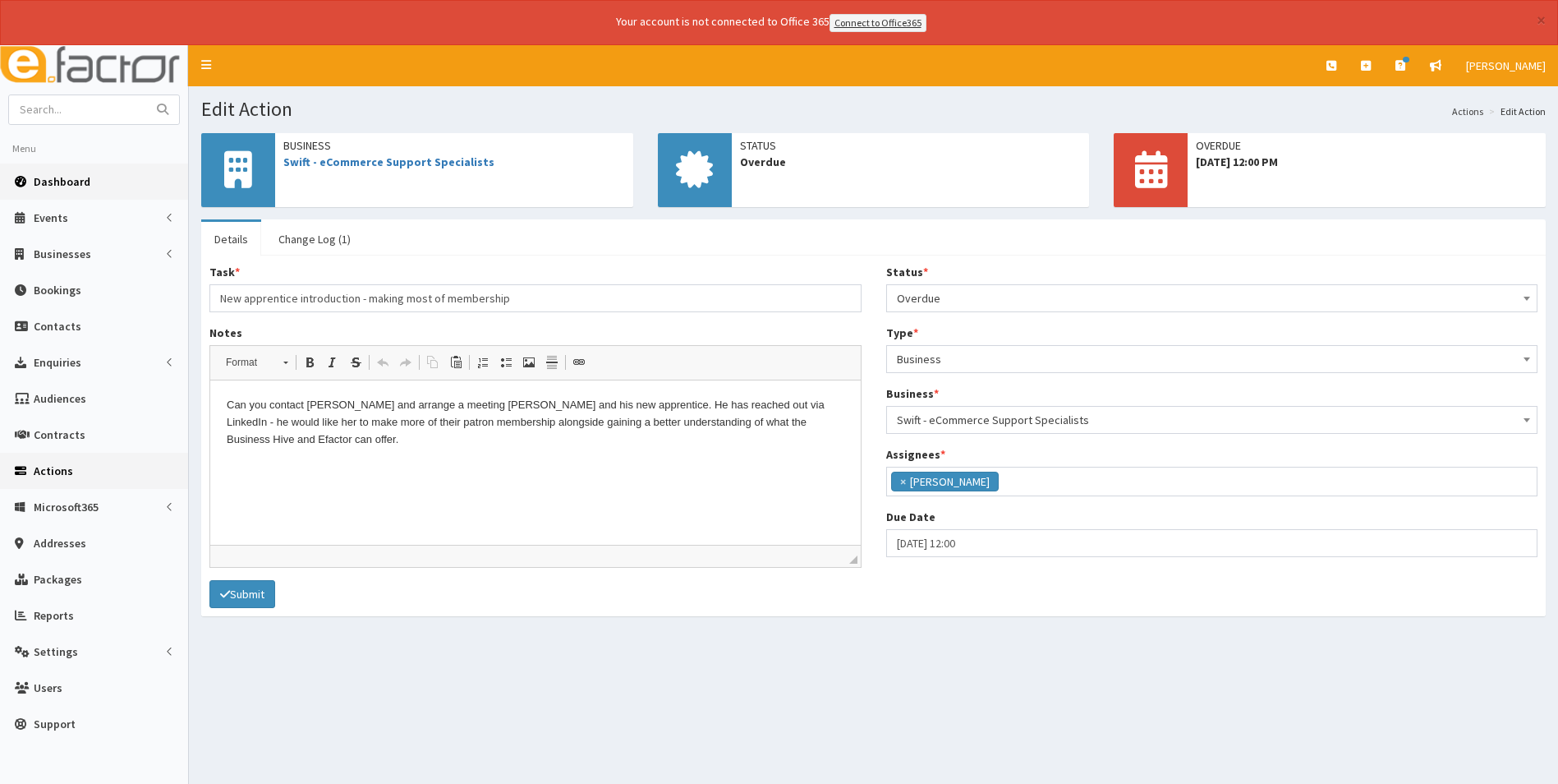
click at [33, 174] on span "Dashboard" at bounding box center [61, 182] width 57 height 15
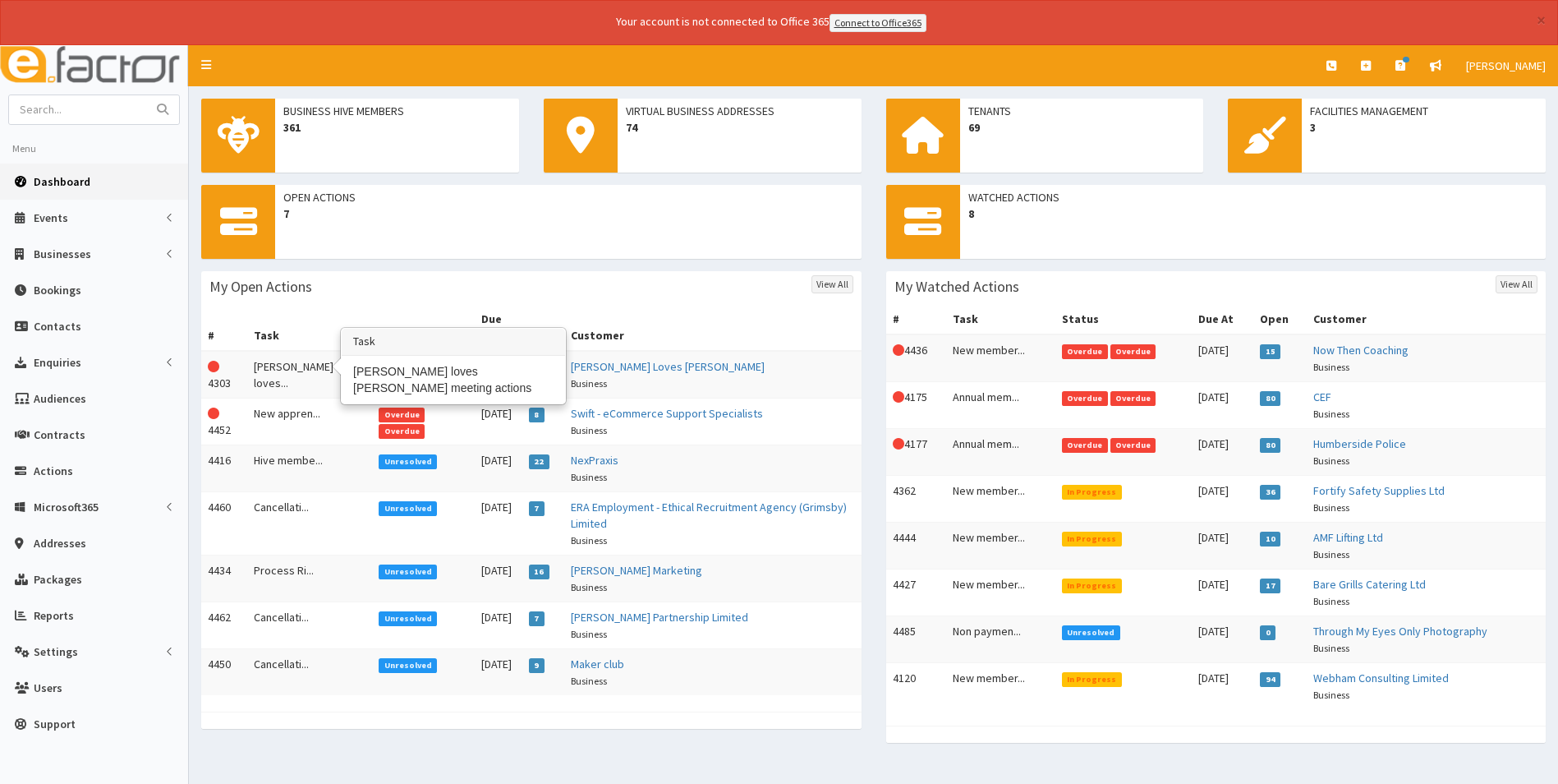
click at [286, 353] on td "Jack loves..." at bounding box center [309, 374] width 125 height 47
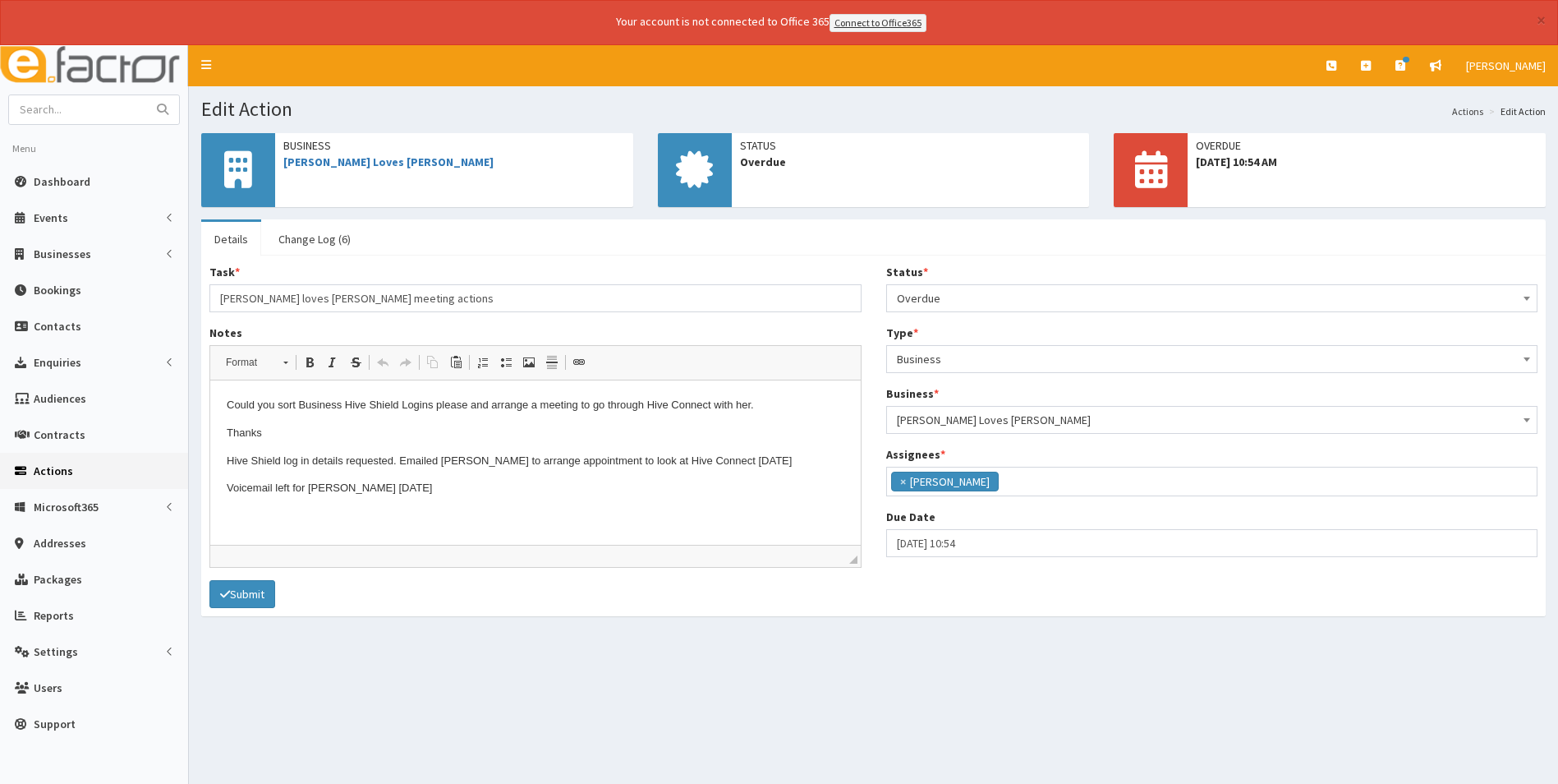
scroll to position [120, 0]
click at [75, 174] on span "Dashboard" at bounding box center [61, 182] width 57 height 15
